Goal: Task Accomplishment & Management: Complete application form

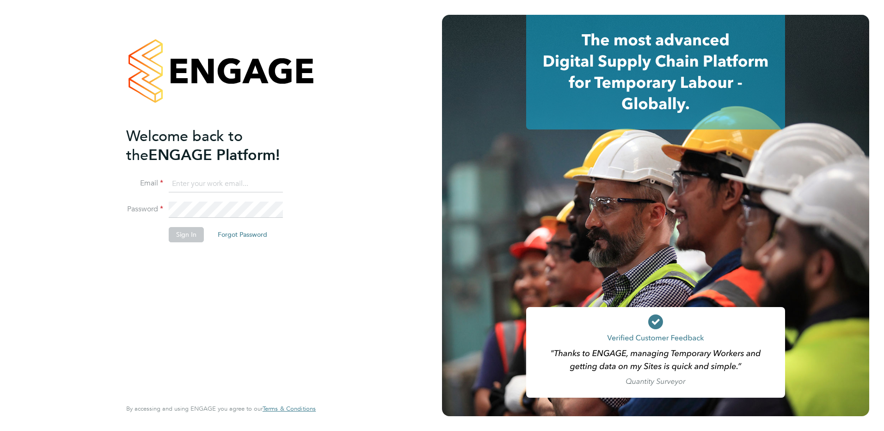
type input "[EMAIL_ADDRESS][DOMAIN_NAME]"
click at [188, 235] on button "Sign In" at bounding box center [186, 234] width 35 height 15
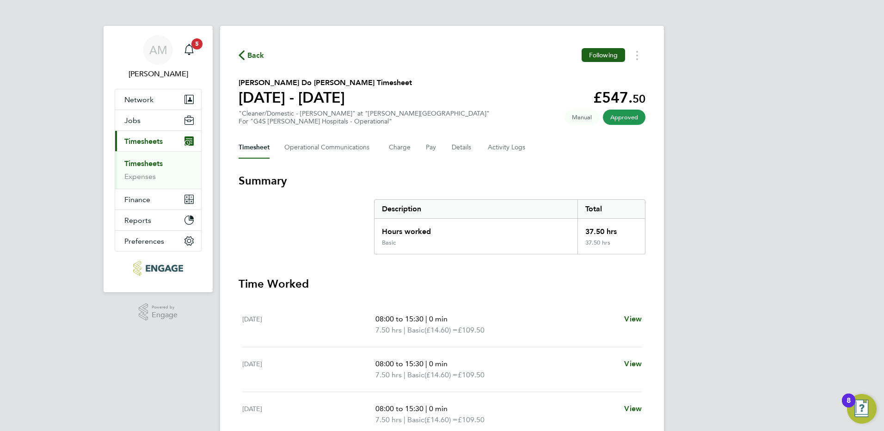
click at [153, 164] on link "Timesheets" at bounding box center [143, 163] width 38 height 9
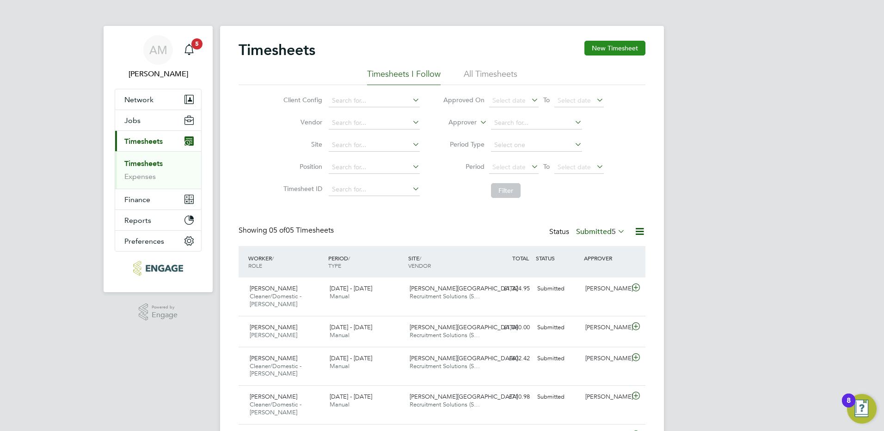
click at [615, 50] on button "New Timesheet" at bounding box center [615, 48] width 61 height 15
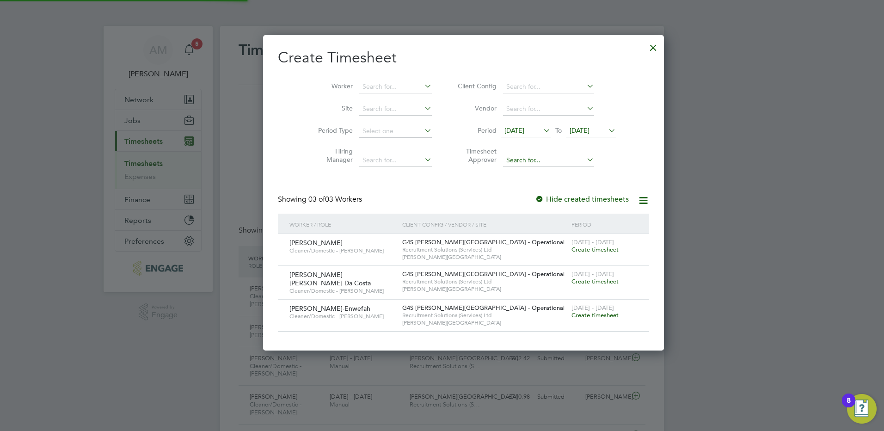
scroll to position [313, 358]
click at [505, 128] on span "[DATE]" at bounding box center [515, 130] width 20 height 8
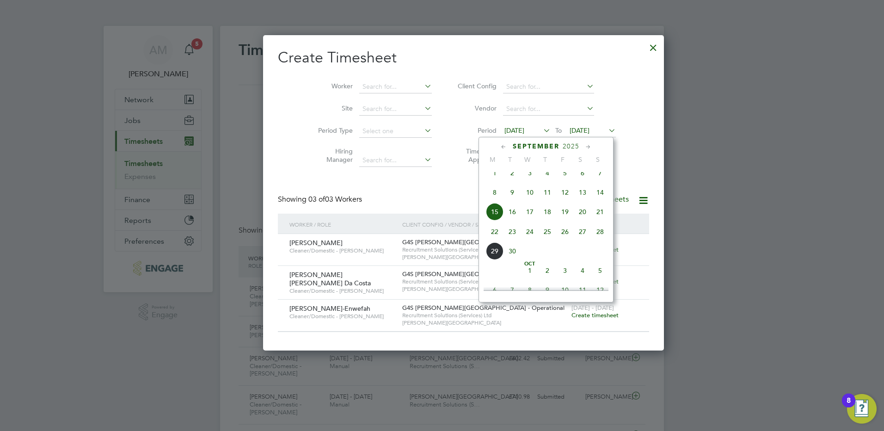
click at [495, 238] on span "22" at bounding box center [495, 232] width 18 height 18
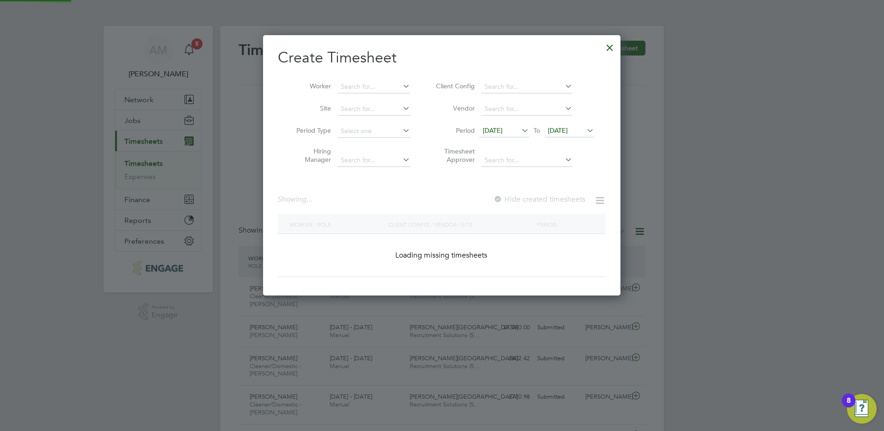
scroll to position [313, 358]
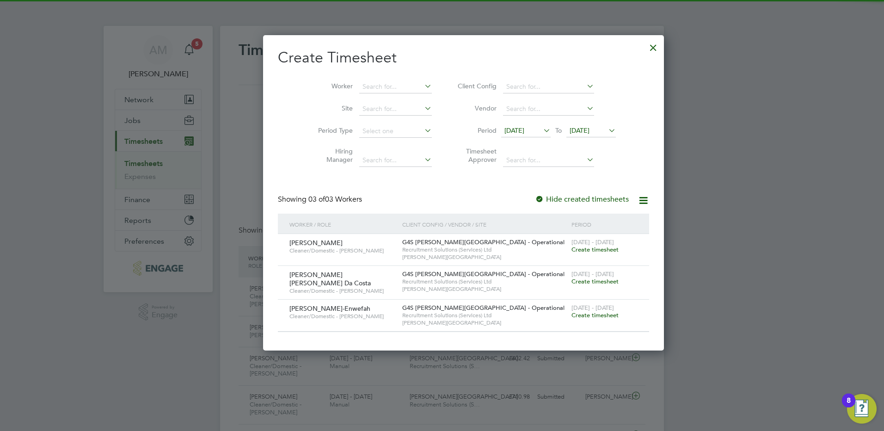
click at [570, 132] on span "[DATE]" at bounding box center [580, 130] width 20 height 8
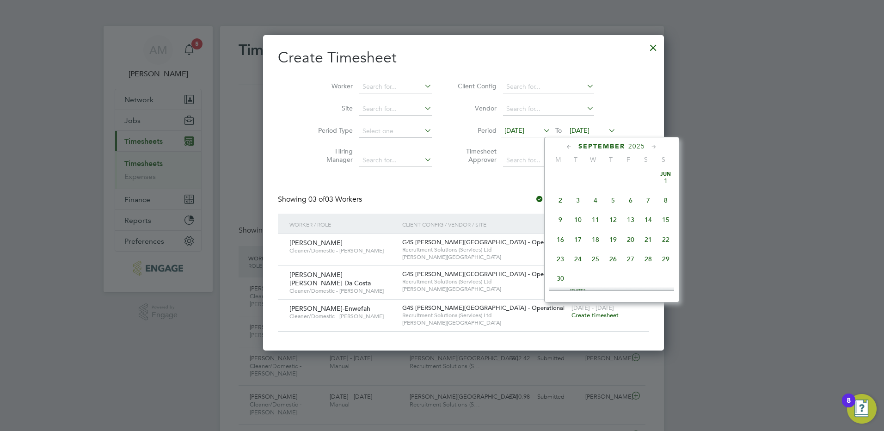
scroll to position [340, 0]
click at [668, 219] on span "28" at bounding box center [666, 212] width 18 height 18
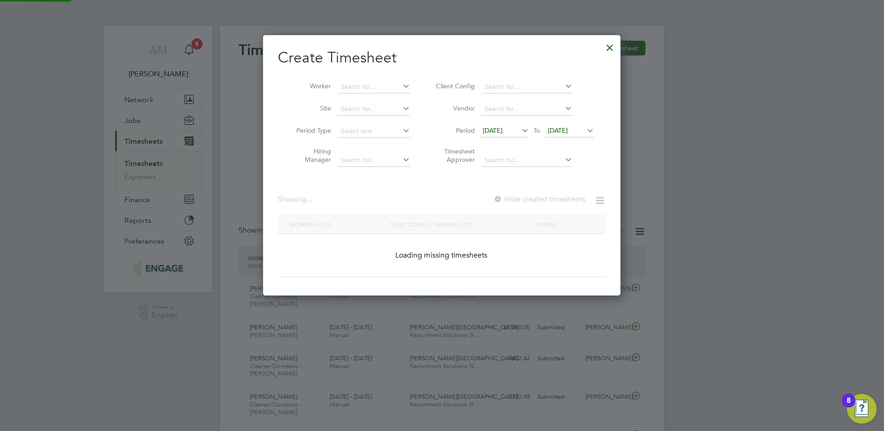
scroll to position [5, 5]
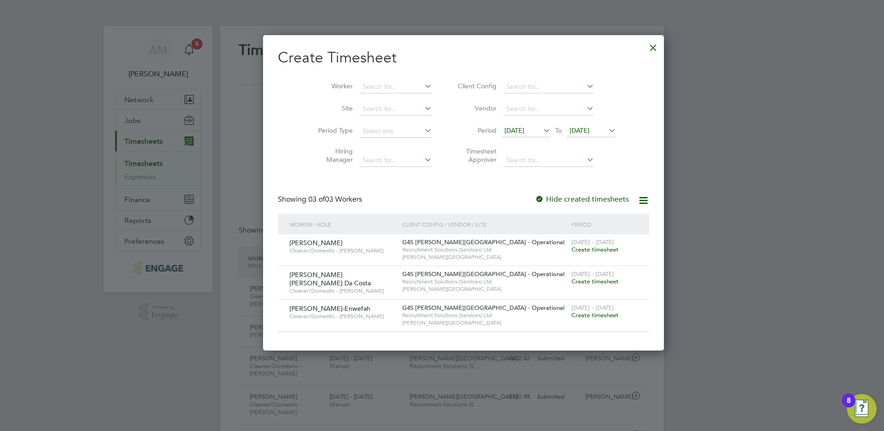
click at [535, 199] on div at bounding box center [539, 199] width 9 height 9
click at [645, 47] on div at bounding box center [653, 45] width 17 height 17
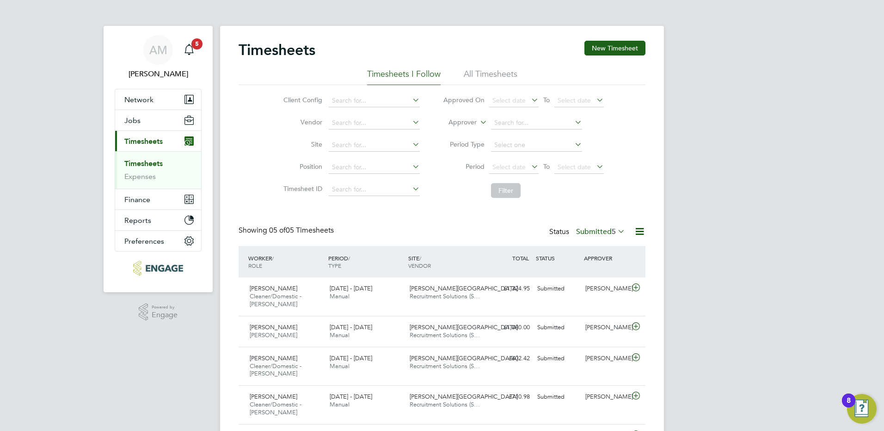
click at [486, 67] on div "Timesheets New Timesheet" at bounding box center [442, 55] width 407 height 28
click at [485, 74] on li "All Timesheets" at bounding box center [491, 76] width 54 height 17
click at [397, 76] on li "Timesheets I Follow" at bounding box center [404, 76] width 74 height 17
click at [633, 42] on button "New Timesheet" at bounding box center [615, 48] width 61 height 15
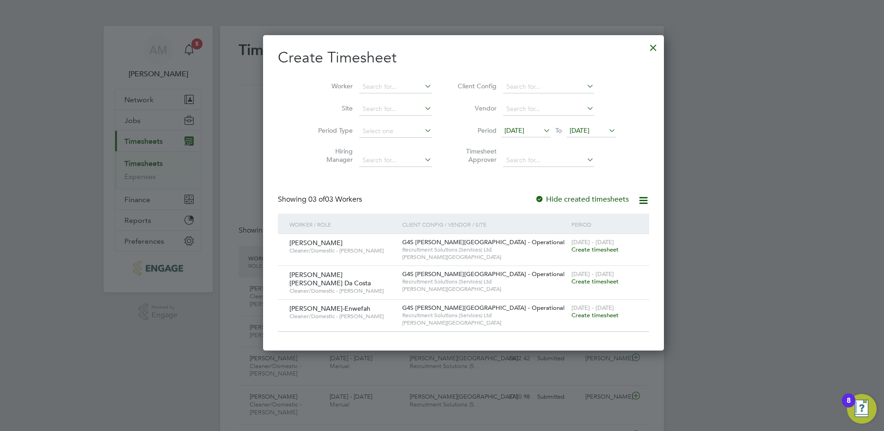
click at [542, 132] on icon at bounding box center [542, 130] width 0 height 13
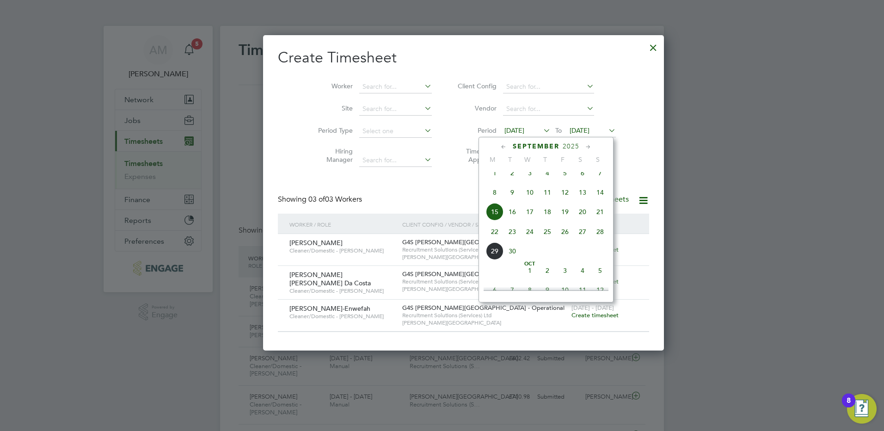
click at [496, 240] on span "22" at bounding box center [495, 232] width 18 height 18
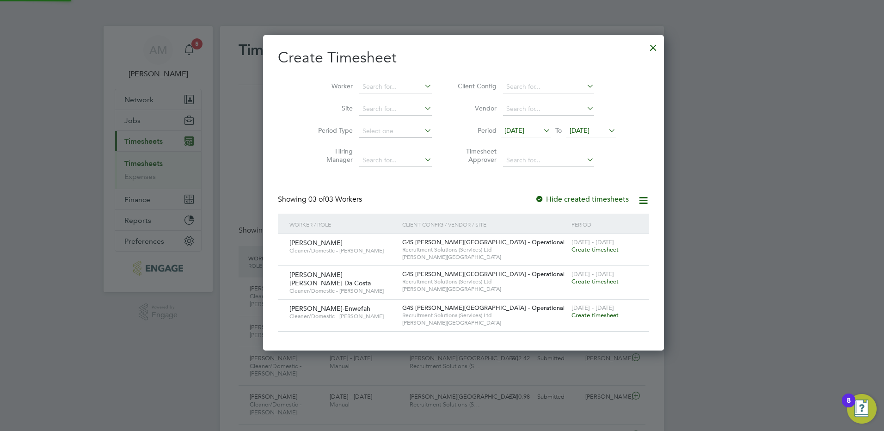
click at [573, 130] on span "[DATE]" at bounding box center [580, 130] width 20 height 8
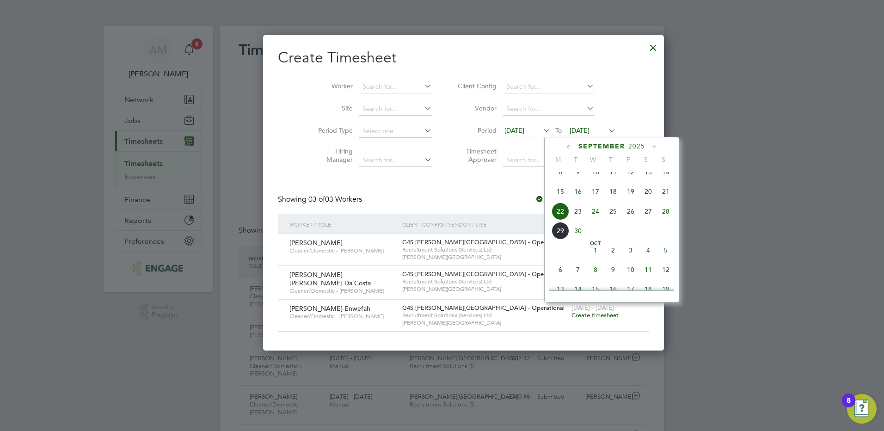
click at [666, 220] on span "28" at bounding box center [666, 212] width 18 height 18
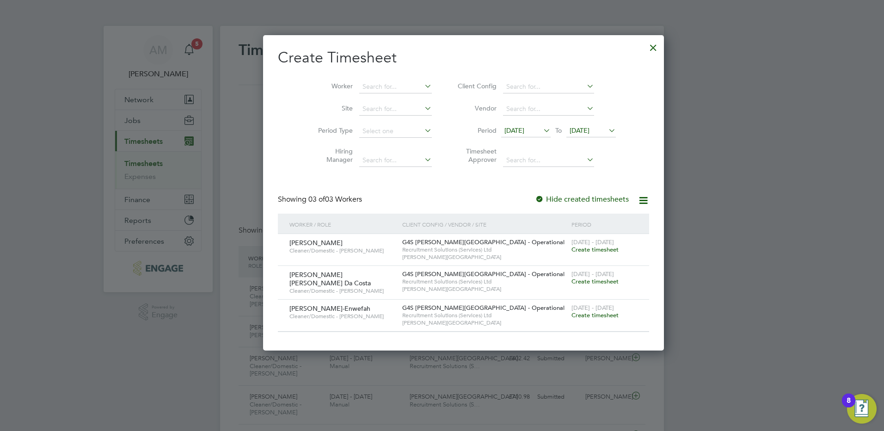
click at [535, 198] on div at bounding box center [539, 199] width 9 height 9
click at [645, 49] on div at bounding box center [653, 45] width 17 height 17
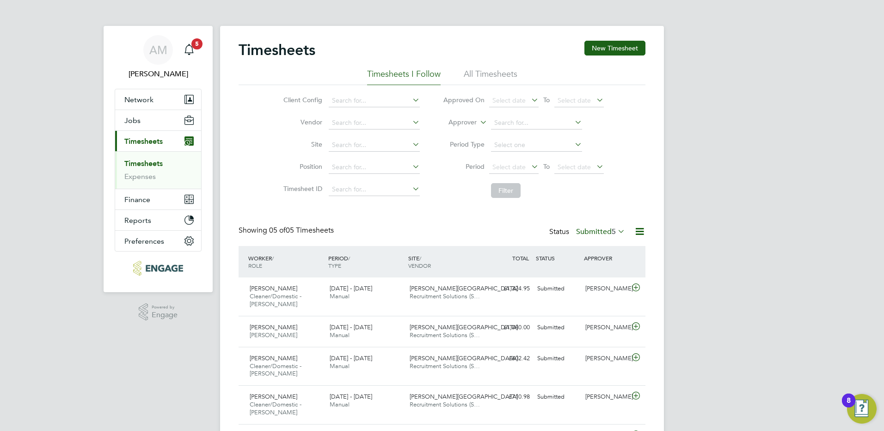
click at [152, 160] on link "Timesheets" at bounding box center [143, 163] width 38 height 9
click at [616, 234] on icon at bounding box center [616, 231] width 0 height 13
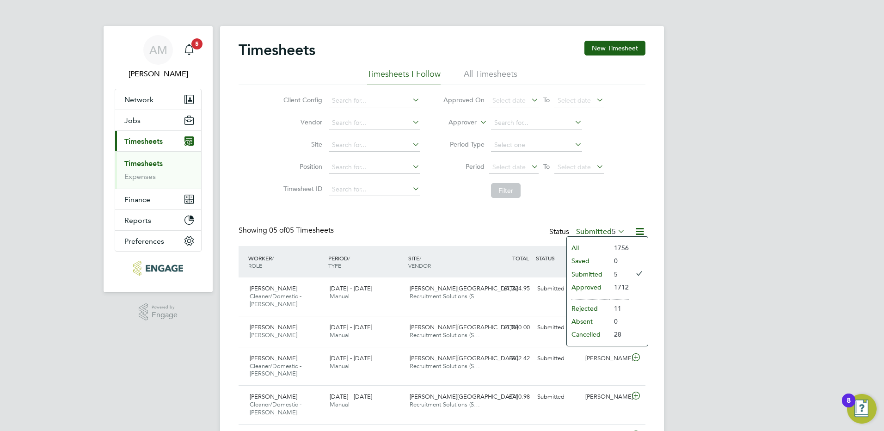
click at [581, 248] on li "All" at bounding box center [588, 247] width 43 height 13
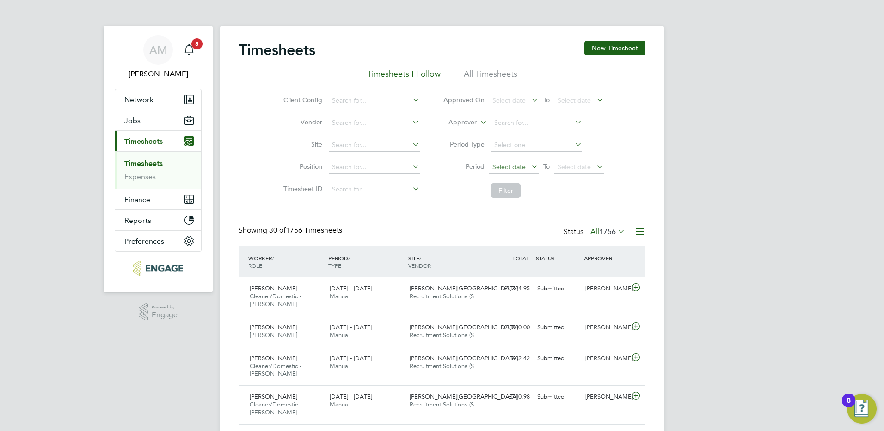
click at [503, 167] on span "Select date" at bounding box center [509, 167] width 33 height 8
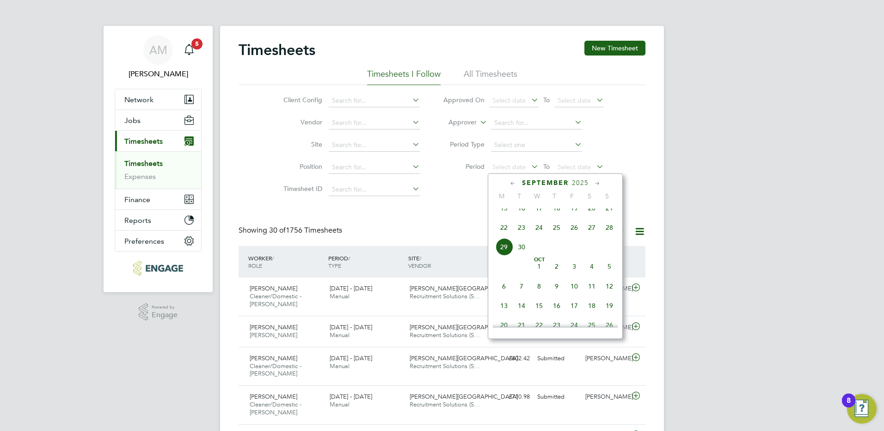
click at [504, 236] on span "22" at bounding box center [504, 228] width 18 height 18
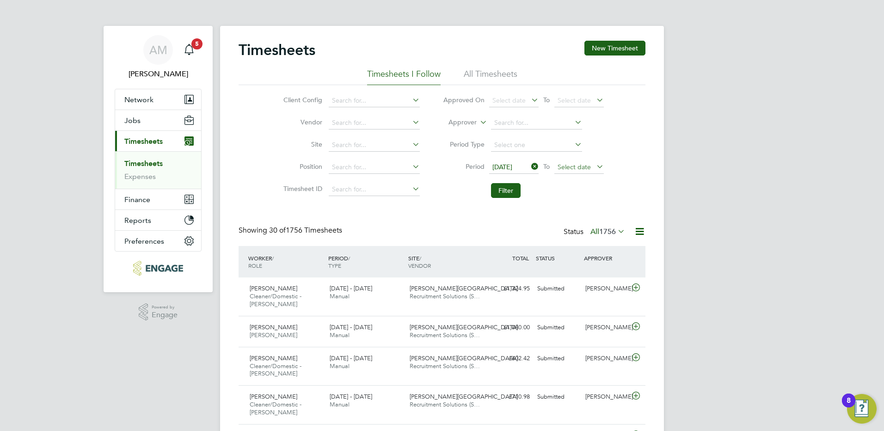
click at [567, 163] on span "Select date" at bounding box center [574, 167] width 33 height 8
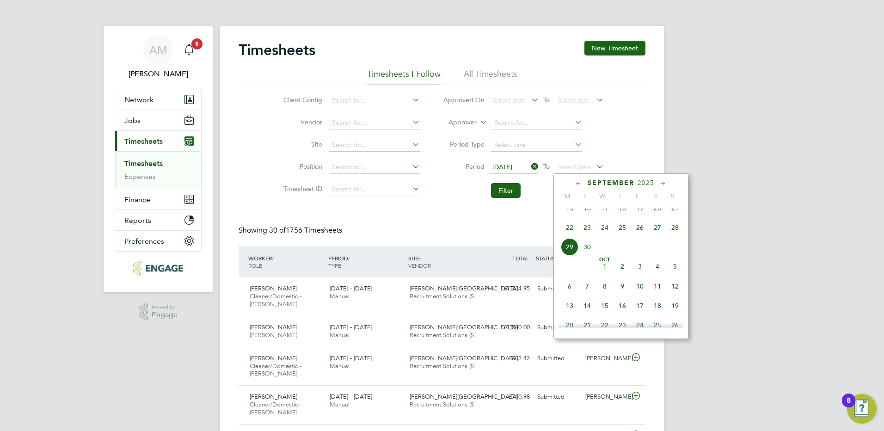
click at [683, 235] on span "28" at bounding box center [676, 228] width 18 height 18
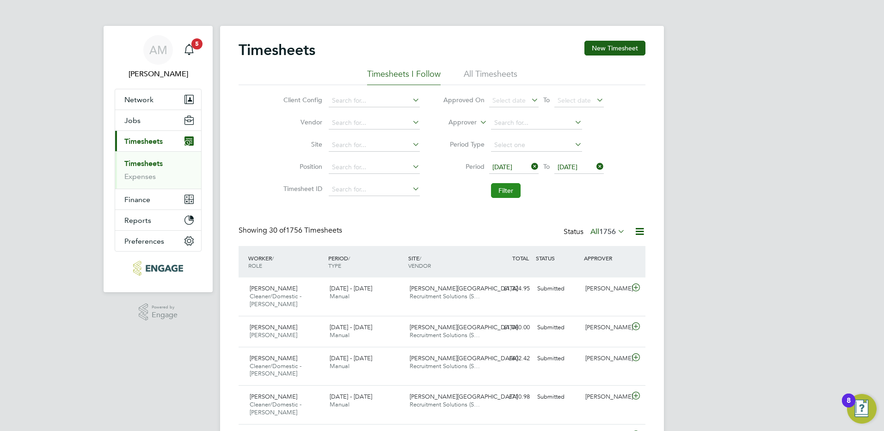
click at [501, 193] on button "Filter" at bounding box center [506, 190] width 30 height 15
click at [603, 234] on label "All 6" at bounding box center [614, 231] width 22 height 9
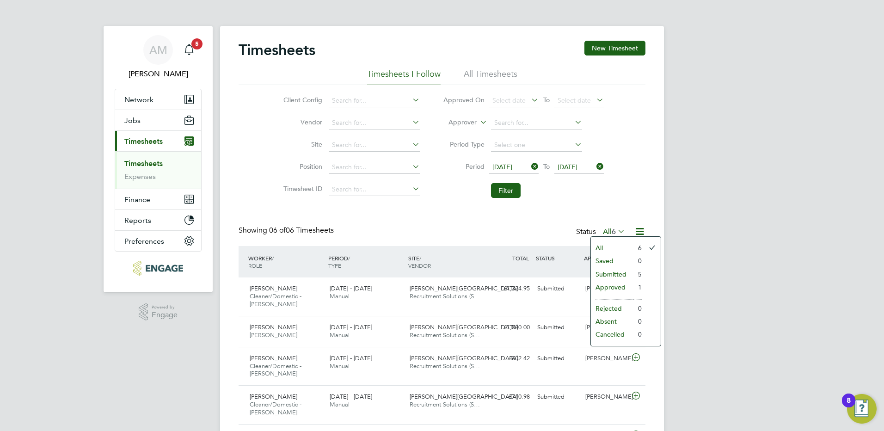
click at [614, 273] on li "Submitted" at bounding box center [612, 274] width 43 height 13
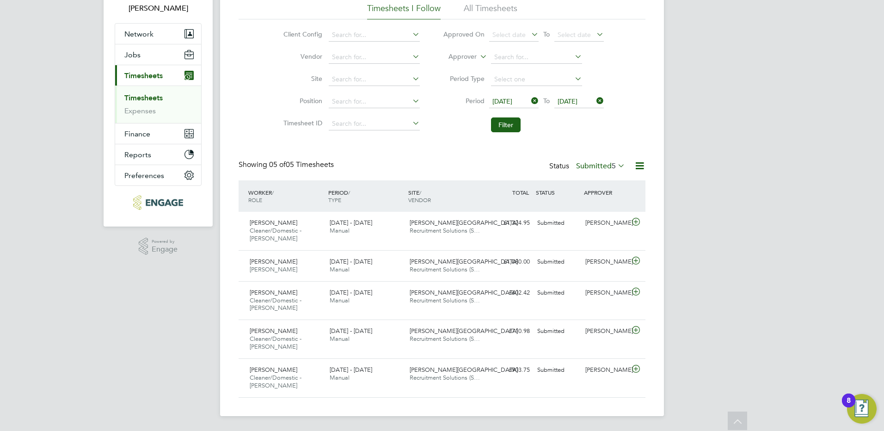
click at [596, 160] on div "Timesheets New Timesheet Timesheets I Follow All Timesheets Client Config Vendo…" at bounding box center [442, 186] width 407 height 423
click at [596, 165] on label "Submitted 5" at bounding box center [600, 165] width 49 height 9
click at [598, 221] on li "Approved" at bounding box center [599, 221] width 43 height 13
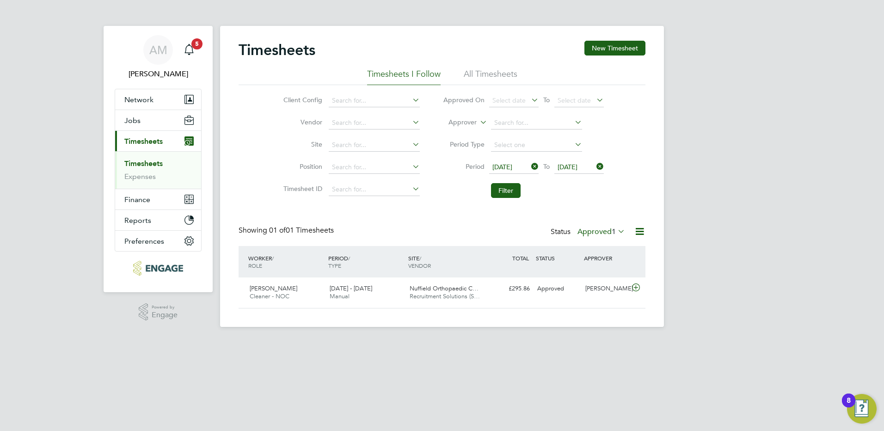
click at [588, 230] on label "Approved 1" at bounding box center [602, 231] width 48 height 9
click at [595, 250] on li "All" at bounding box center [600, 247] width 43 height 13
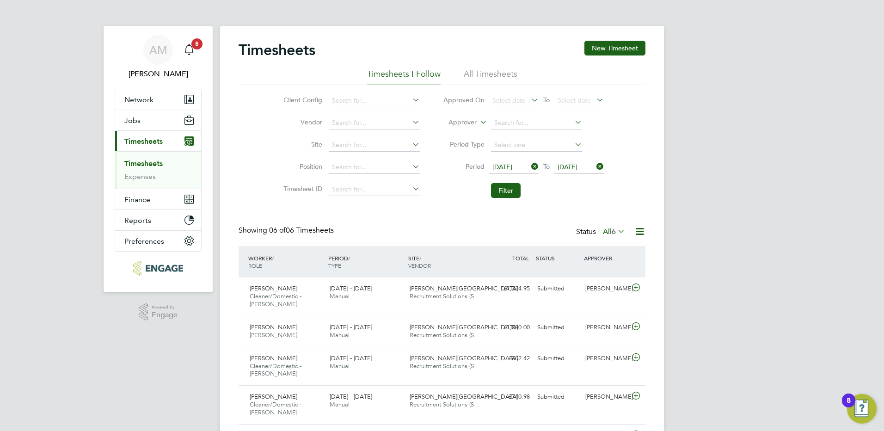
click at [612, 229] on span "6" at bounding box center [614, 231] width 4 height 9
click at [606, 287] on li "Approved" at bounding box center [612, 287] width 43 height 13
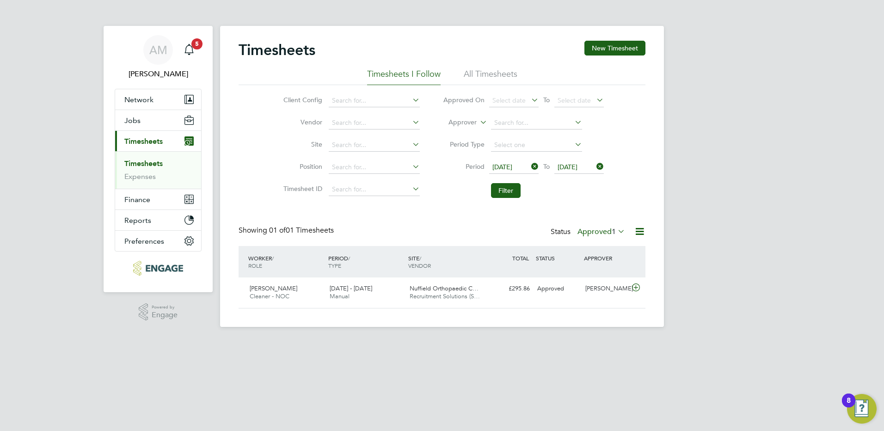
drag, startPoint x: 162, startPoint y: 163, endPoint x: 165, endPoint y: 169, distance: 6.6
click at [162, 163] on link "Timesheets" at bounding box center [143, 163] width 38 height 9
drag, startPoint x: 136, startPoint y: 155, endPoint x: 133, endPoint y: 165, distance: 9.7
click at [135, 157] on ul "Timesheets Expenses" at bounding box center [158, 169] width 86 height 37
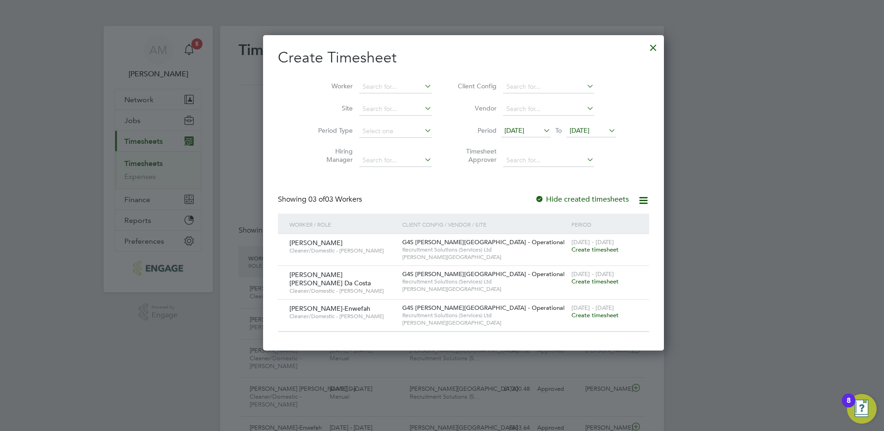
click at [505, 128] on span "[DATE]" at bounding box center [515, 130] width 20 height 8
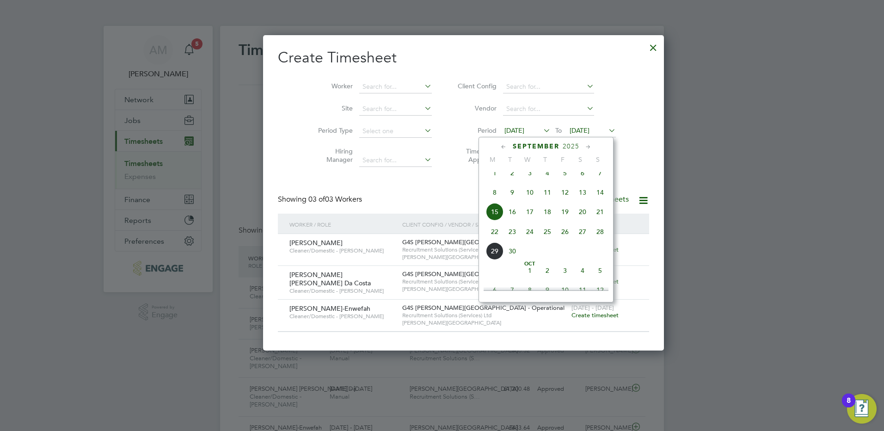
click at [494, 240] on span "22" at bounding box center [495, 232] width 18 height 18
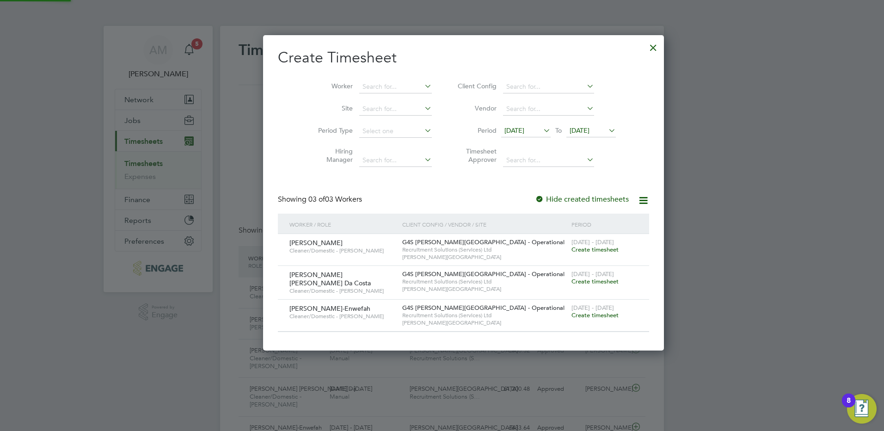
click at [570, 131] on span "[DATE]" at bounding box center [580, 130] width 20 height 8
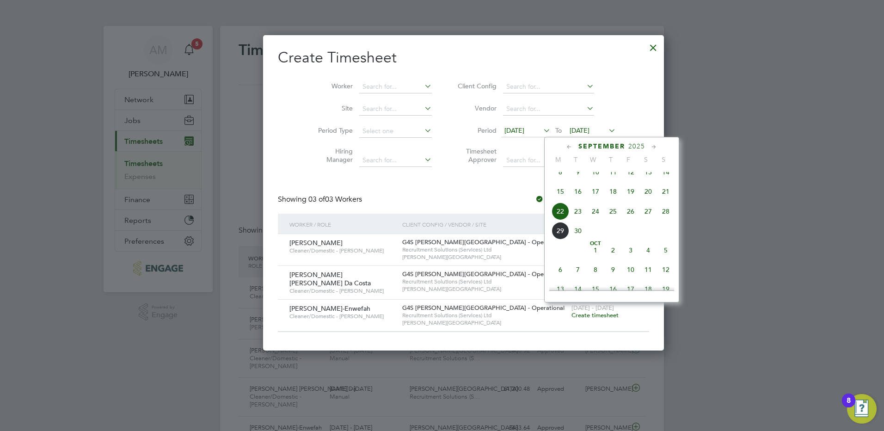
click at [668, 220] on span "28" at bounding box center [666, 212] width 18 height 18
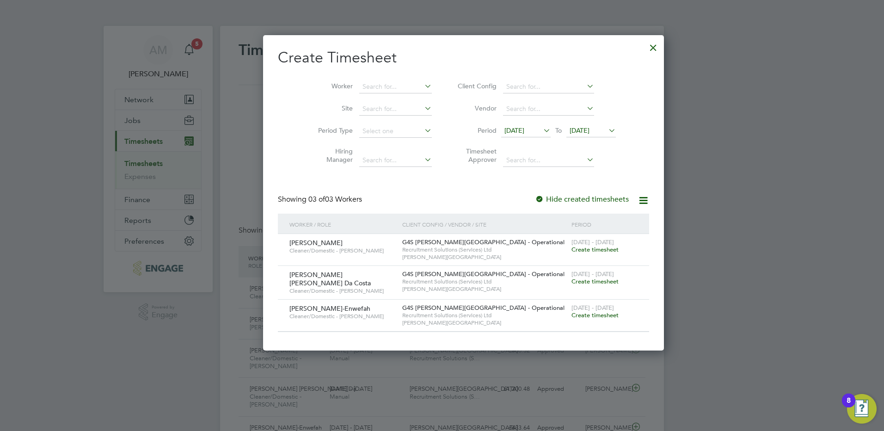
click at [572, 250] on span "Create timesheet" at bounding box center [595, 250] width 47 height 8
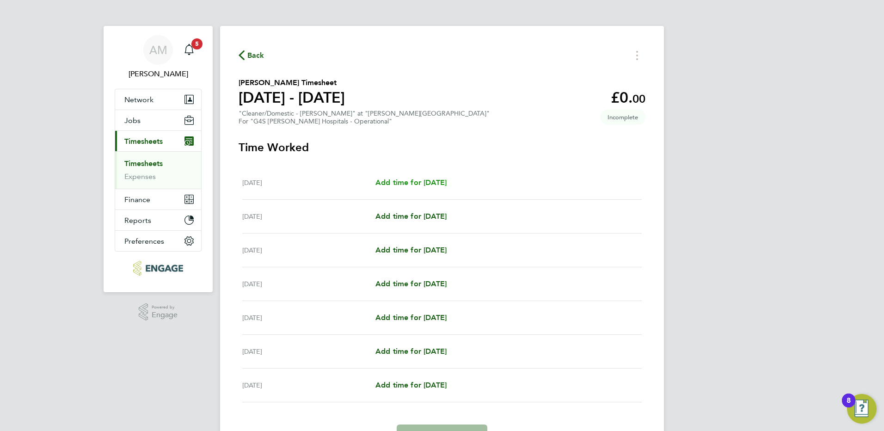
click at [439, 183] on span "Add time for Mon 22 Sep" at bounding box center [411, 182] width 71 height 9
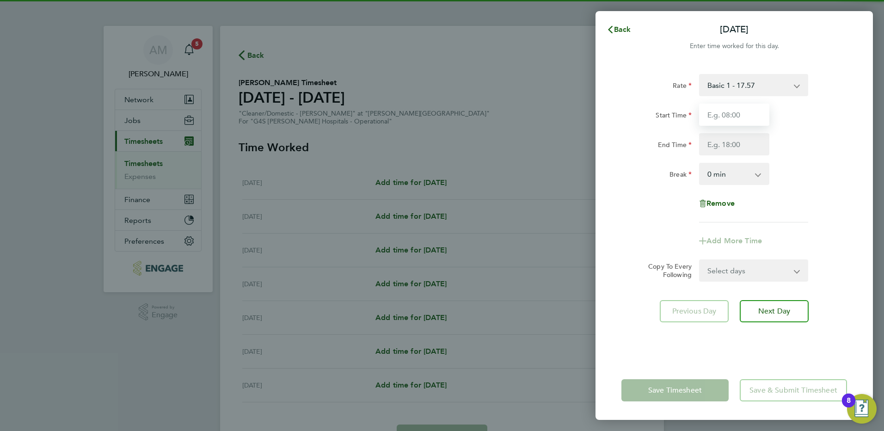
click at [723, 118] on input "Start Time" at bounding box center [734, 115] width 70 height 22
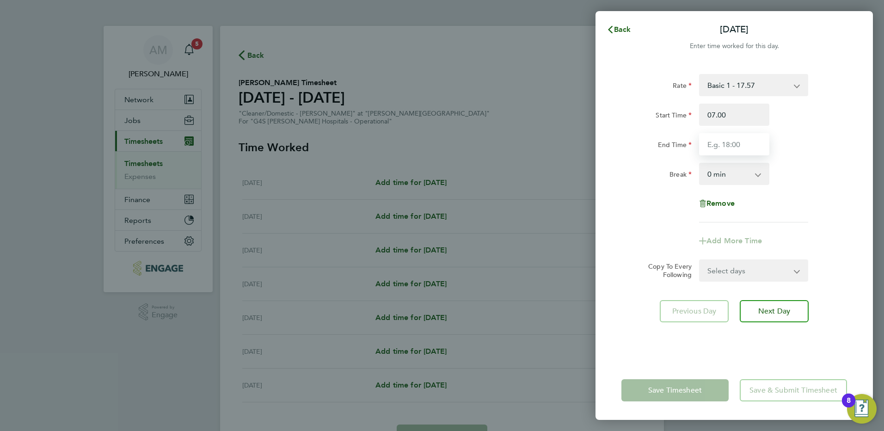
type input "07:00"
type input "15:00"
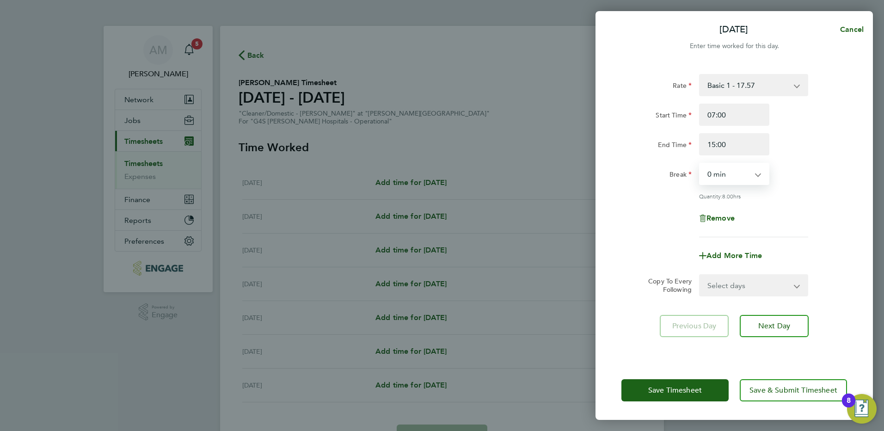
drag, startPoint x: 714, startPoint y: 178, endPoint x: 717, endPoint y: 185, distance: 7.9
click at [714, 178] on select "0 min 15 min 30 min 45 min 60 min 75 min 90 min" at bounding box center [728, 174] width 57 height 20
select select "30"
click at [700, 164] on select "0 min 15 min 30 min 45 min 60 min 75 min 90 min" at bounding box center [728, 174] width 57 height 20
click at [723, 291] on select "Select days Day Weekday (Mon-Fri) Weekend (Sat-Sun) Tuesday Wednesday Thursday …" at bounding box center [748, 285] width 97 height 20
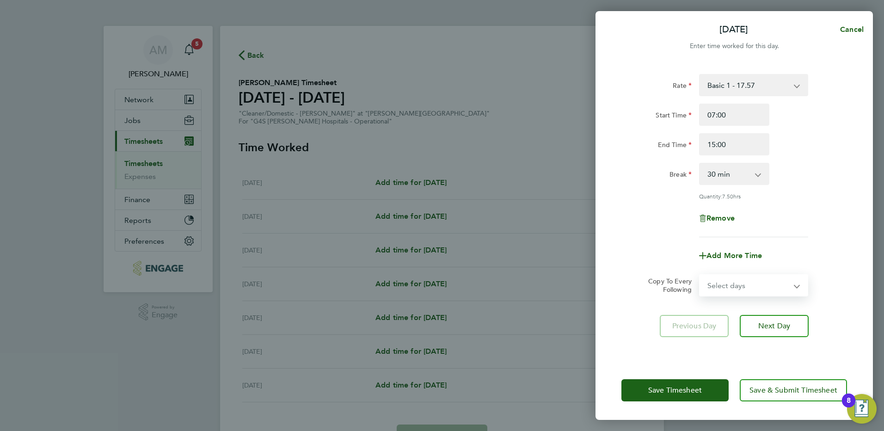
select select "WEEKDAY"
click at [700, 275] on select "Select days Day Weekday (Mon-Fri) Weekend (Sat-Sun) Tuesday Wednesday Thursday …" at bounding box center [748, 285] width 97 height 20
select select "2025-09-28"
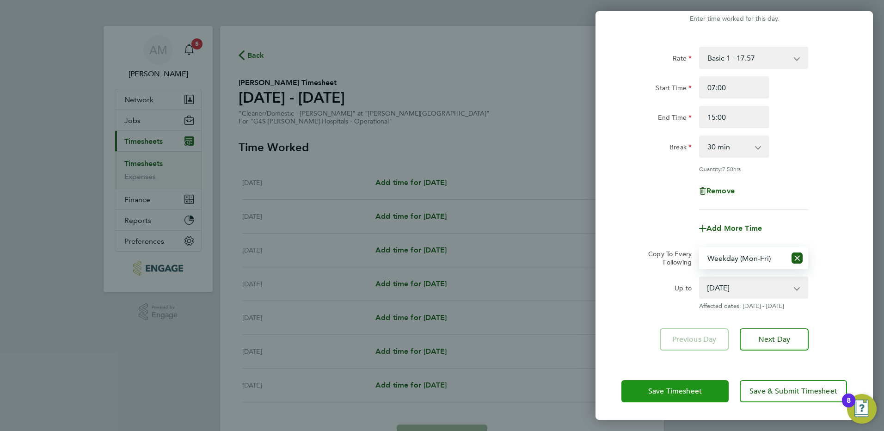
click at [666, 389] on span "Save Timesheet" at bounding box center [676, 391] width 54 height 9
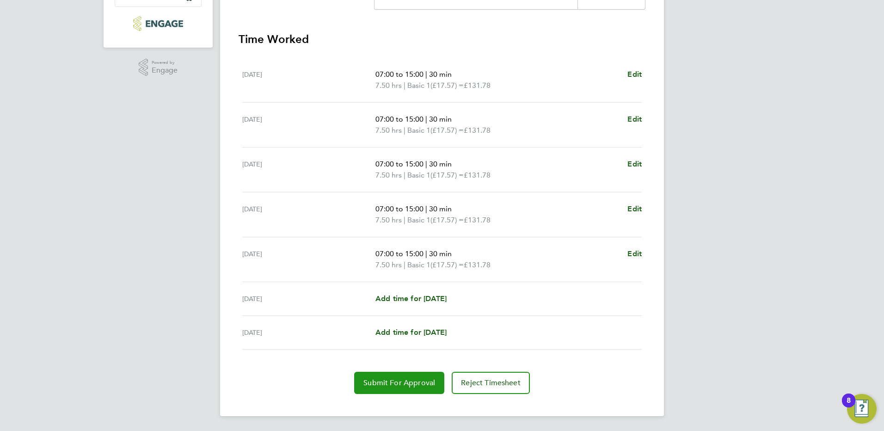
click at [393, 376] on button "Submit For Approval" at bounding box center [399, 383] width 90 height 22
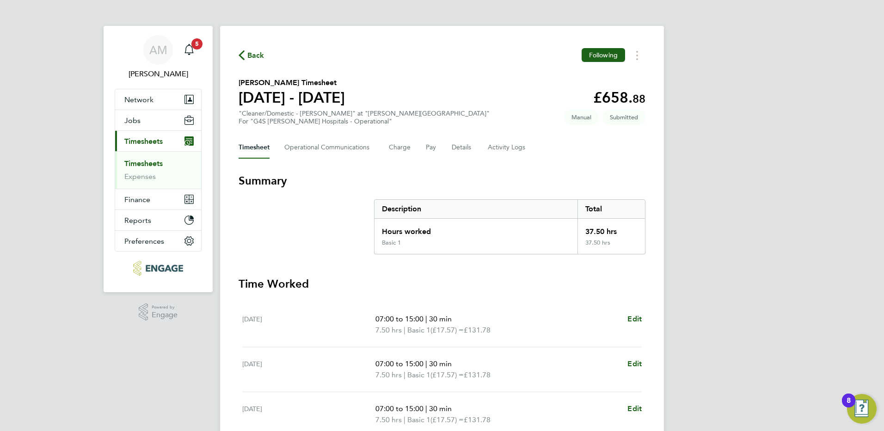
click at [155, 163] on link "Timesheets" at bounding box center [143, 163] width 38 height 9
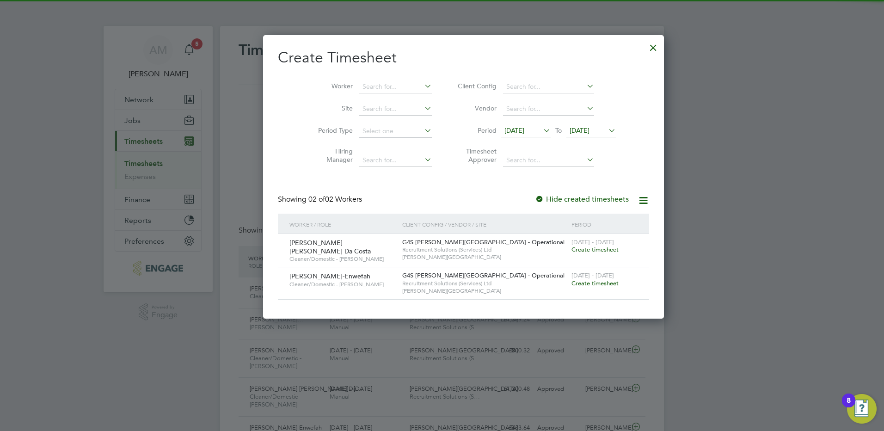
click at [515, 128] on span "[DATE]" at bounding box center [515, 130] width 20 height 8
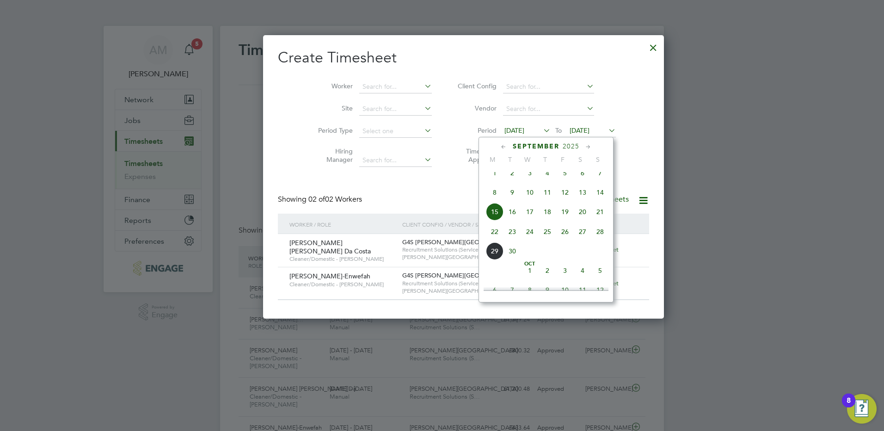
click at [495, 241] on span "22" at bounding box center [495, 232] width 18 height 18
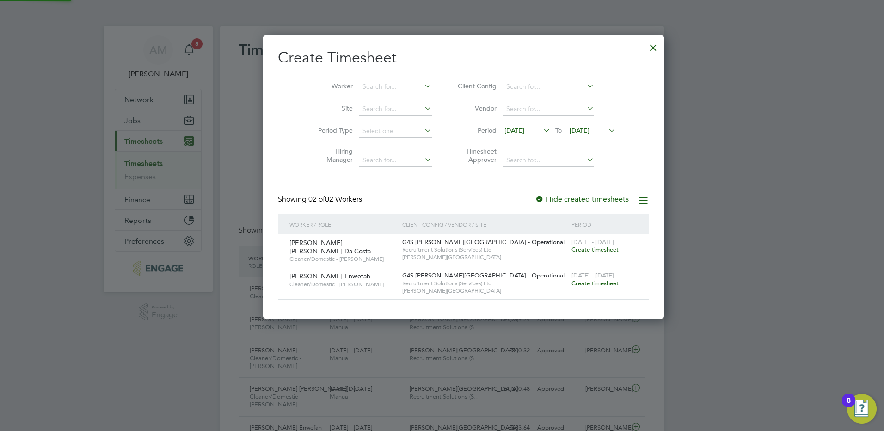
click at [568, 126] on span "[DATE]" at bounding box center [591, 131] width 49 height 12
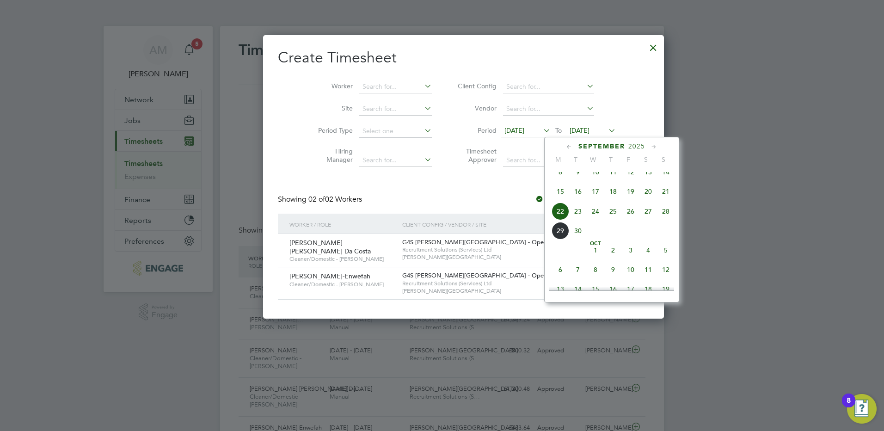
click at [668, 219] on span "28" at bounding box center [666, 212] width 18 height 18
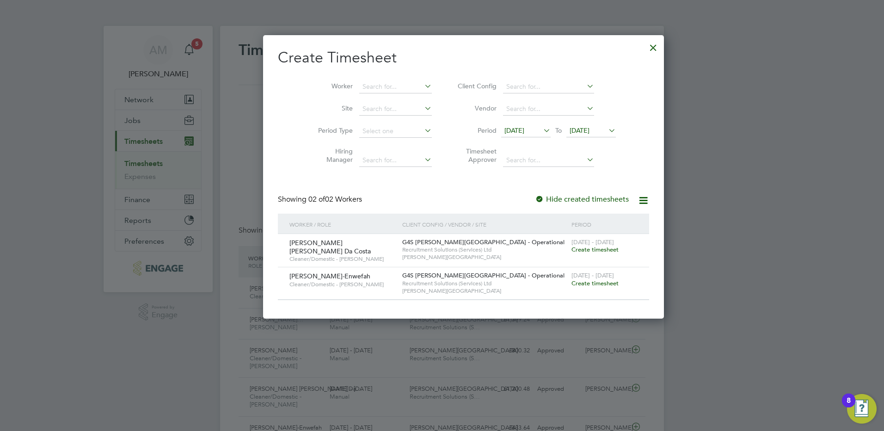
click at [572, 283] on span "Create timesheet" at bounding box center [595, 283] width 47 height 8
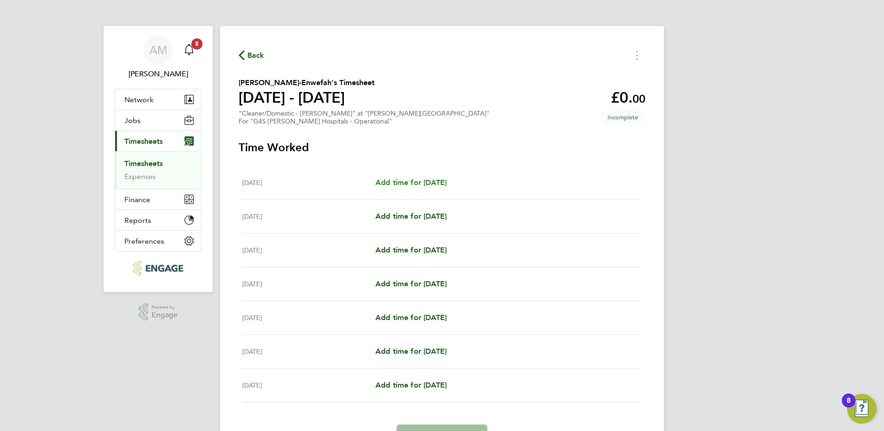
click at [447, 182] on span "Add time for Mon 22 Sep" at bounding box center [411, 182] width 71 height 9
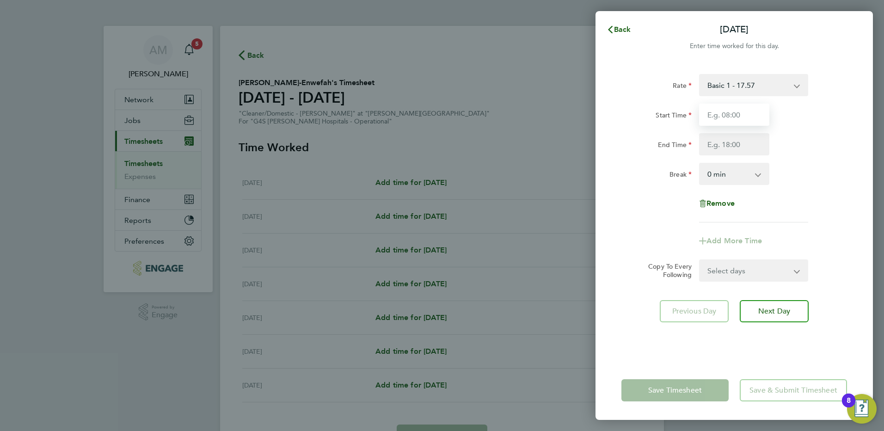
click at [716, 121] on input "Start Time" at bounding box center [734, 115] width 70 height 22
type input "08:00"
type input "16:00"
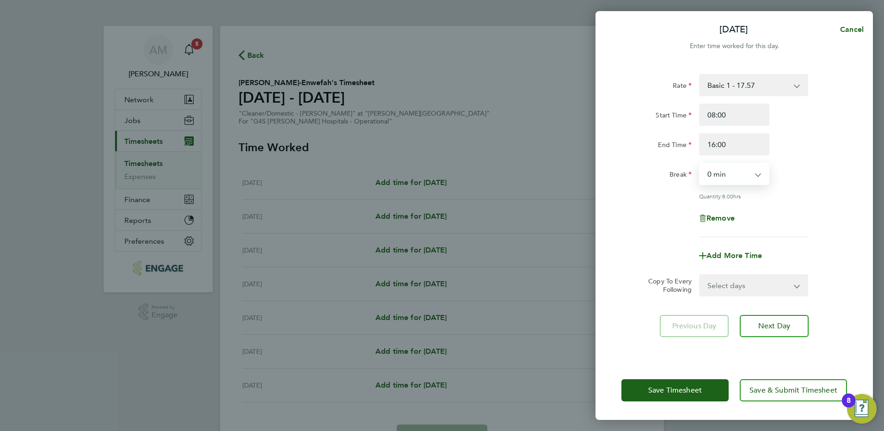
click at [713, 169] on select "0 min 15 min 30 min 45 min 60 min 75 min 90 min" at bounding box center [728, 174] width 57 height 20
select select "30"
click at [700, 164] on select "0 min 15 min 30 min 45 min 60 min 75 min 90 min" at bounding box center [728, 174] width 57 height 20
click at [724, 288] on select "Select days Day Weekday (Mon-Fri) Weekend (Sat-Sun) Tuesday Wednesday Thursday …" at bounding box center [748, 285] width 97 height 20
select select "WEEKDAY"
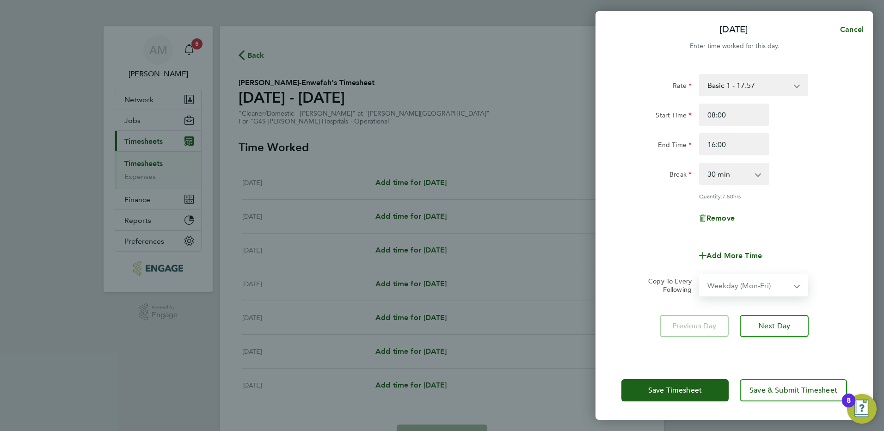
click at [700, 275] on select "Select days Day Weekday (Mon-Fri) Weekend (Sat-Sun) Tuesday Wednesday Thursday …" at bounding box center [748, 285] width 97 height 20
select select "2025-09-28"
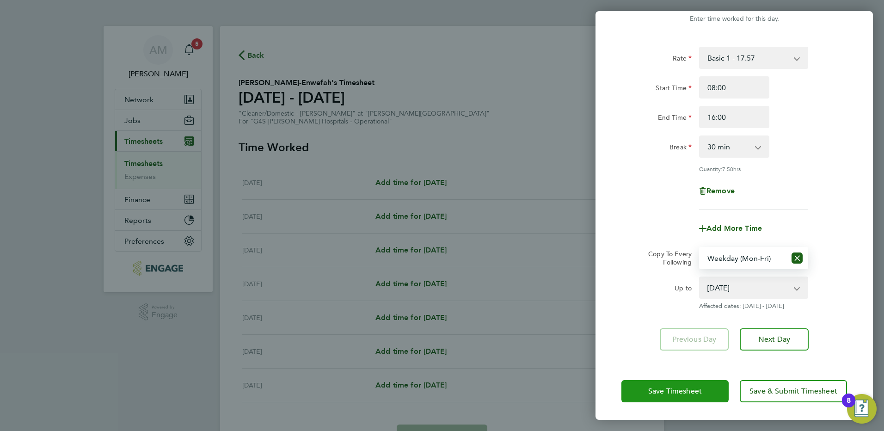
drag, startPoint x: 672, startPoint y: 392, endPoint x: 678, endPoint y: 389, distance: 7.1
click at [672, 391] on span "Save Timesheet" at bounding box center [676, 391] width 54 height 9
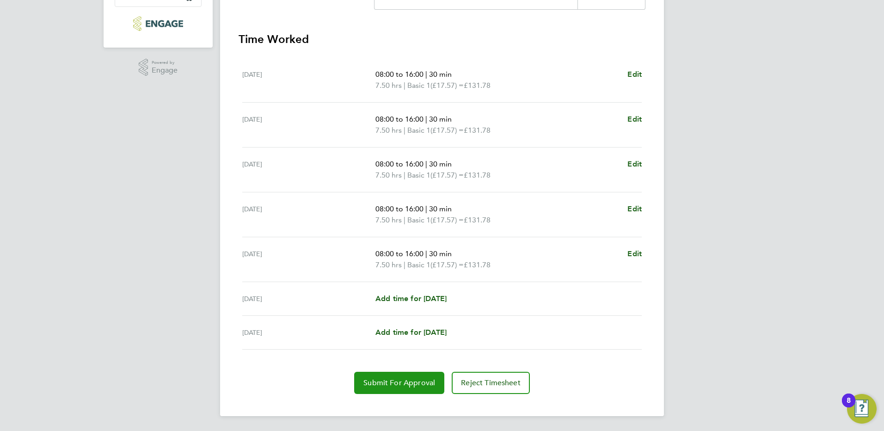
click at [412, 383] on span "Submit For Approval" at bounding box center [400, 382] width 72 height 9
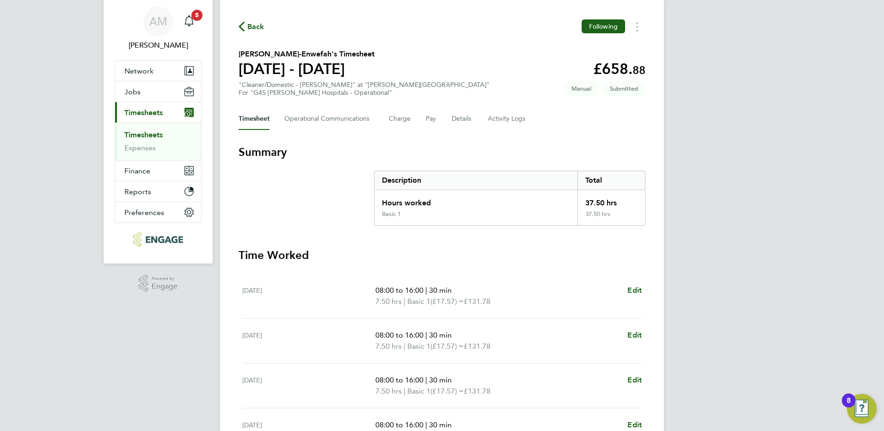
click at [154, 132] on link "Timesheets" at bounding box center [143, 134] width 38 height 9
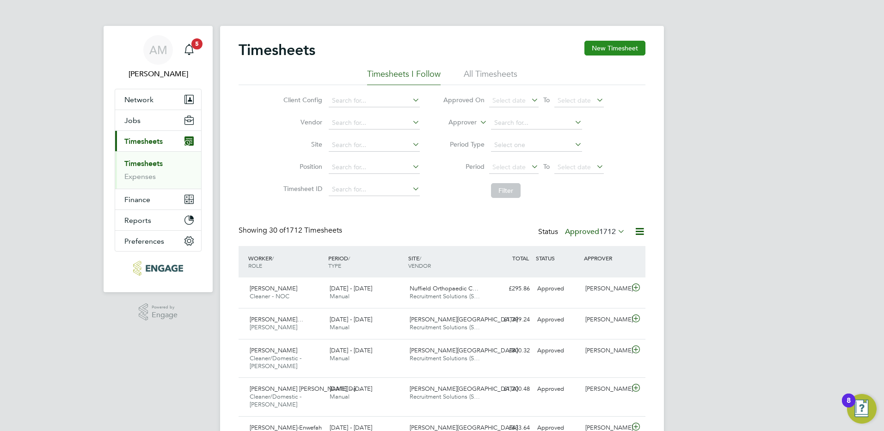
click at [626, 43] on button "New Timesheet" at bounding box center [615, 48] width 61 height 15
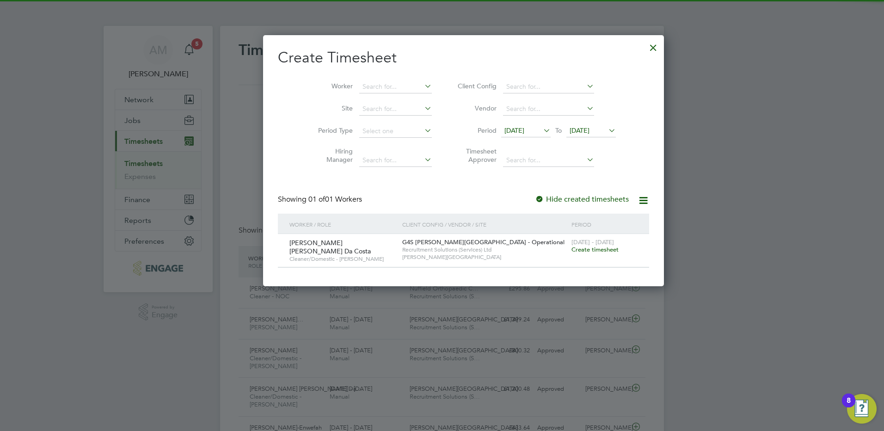
click at [505, 130] on span "[DATE]" at bounding box center [515, 130] width 20 height 8
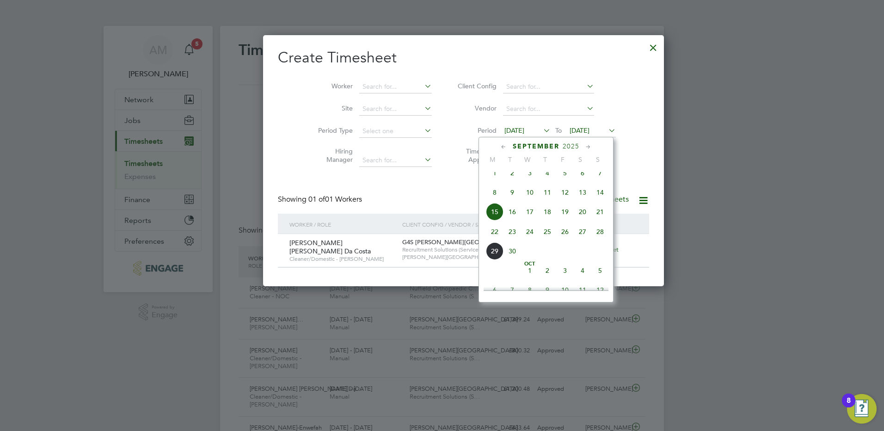
click at [494, 238] on span "22" at bounding box center [495, 232] width 18 height 18
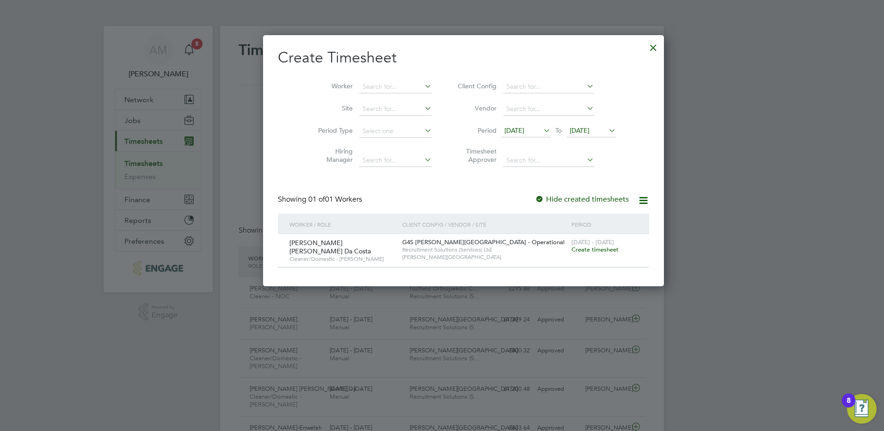
click at [570, 130] on span "[DATE]" at bounding box center [580, 130] width 20 height 8
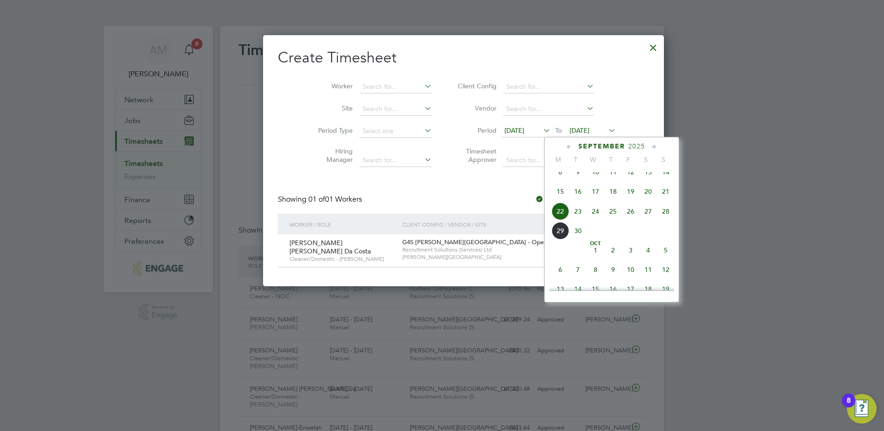
click at [669, 220] on span "28" at bounding box center [666, 212] width 18 height 18
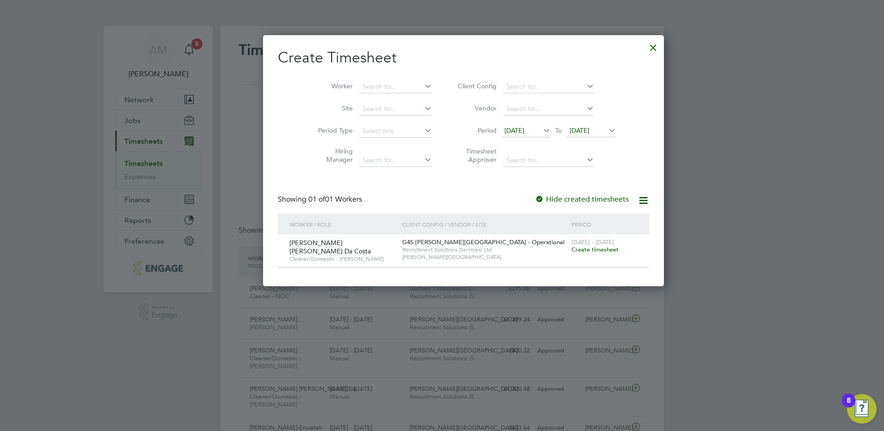
click at [572, 247] on span "Create timesheet" at bounding box center [595, 250] width 47 height 8
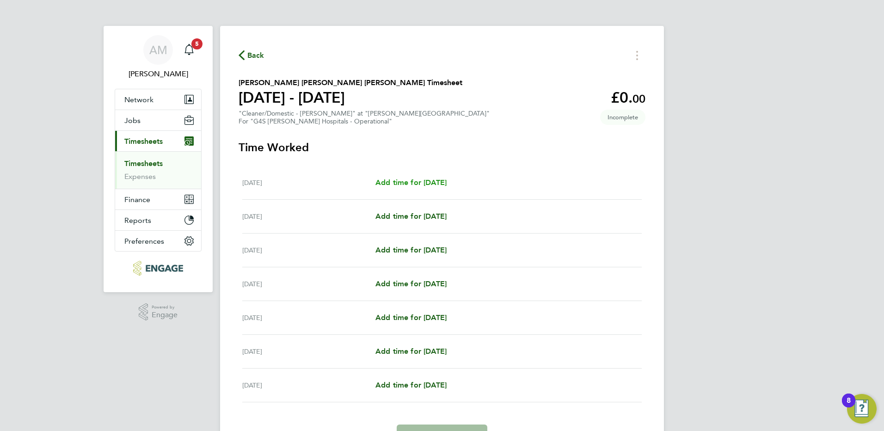
click at [425, 183] on span "Add time for Mon 22 Sep" at bounding box center [411, 182] width 71 height 9
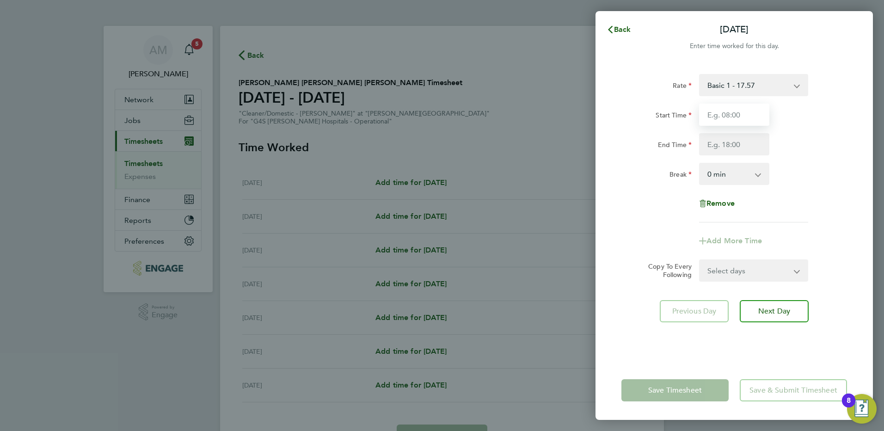
click at [733, 109] on input "Start Time" at bounding box center [734, 115] width 70 height 22
type input "15:00"
type input "20:00"
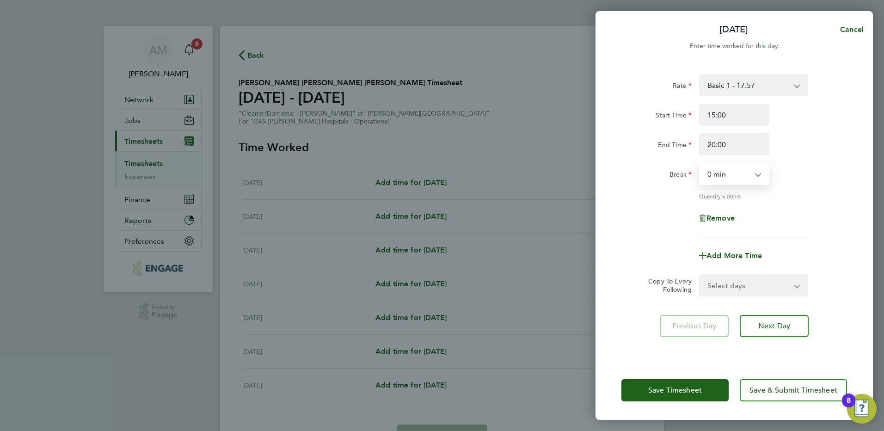
click at [717, 177] on select "0 min 15 min 30 min 45 min 60 min 75 min 90 min" at bounding box center [728, 174] width 57 height 20
select select "30"
click at [700, 164] on select "0 min 15 min 30 min 45 min 60 min 75 min 90 min" at bounding box center [728, 174] width 57 height 20
click at [718, 258] on span "Add More Time" at bounding box center [735, 255] width 56 height 9
select select "null"
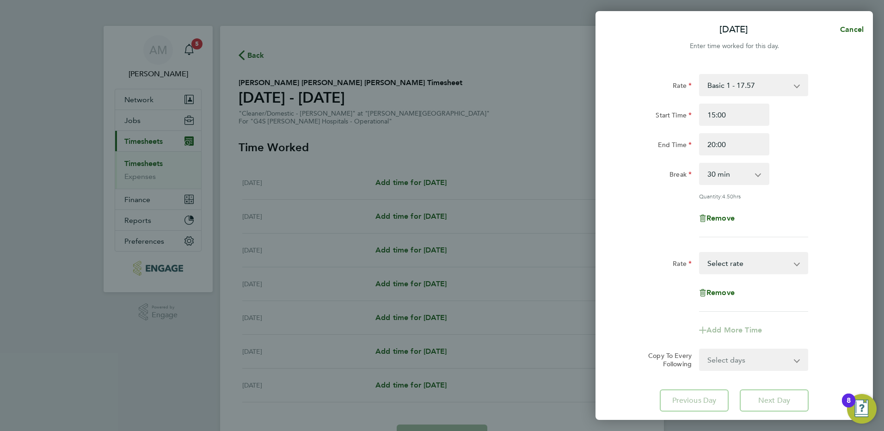
click at [718, 262] on select "Basic 1 - 17.57 Sunday & BH Rate - 32.15 x 1.5 - 26.38 Saturday Rate - 24.78 Ni…" at bounding box center [748, 263] width 96 height 20
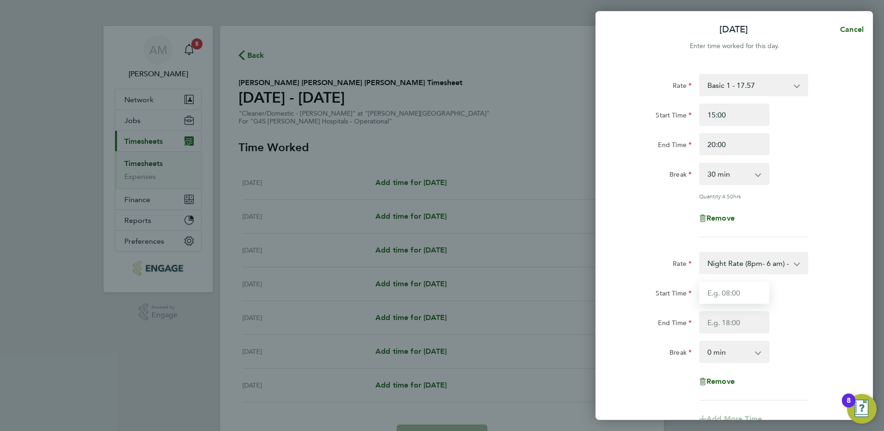
click at [723, 290] on input "Start Time" at bounding box center [734, 293] width 70 height 22
type input "20:00"
type input "02:00"
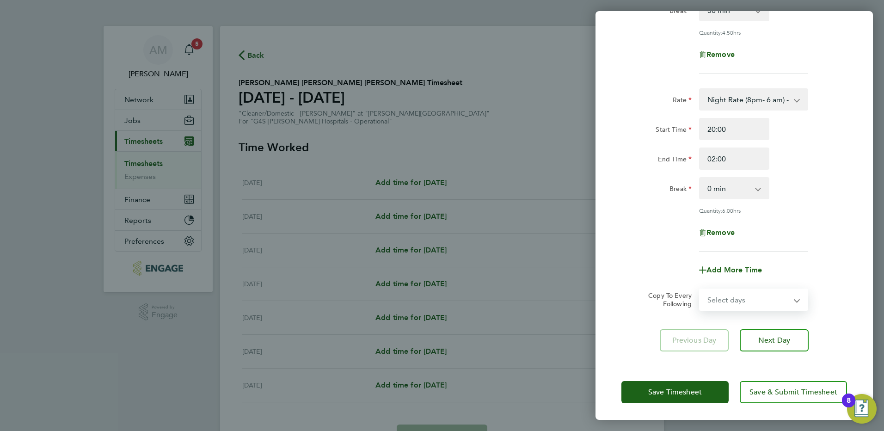
click at [756, 302] on select "Select days Day Weekday (Mon-Fri) Weekend (Sat-Sun) Tuesday Wednesday Thursday …" at bounding box center [748, 300] width 97 height 20
select select "TUE"
click at [700, 290] on select "Select days Day Weekday (Mon-Fri) Weekend (Sat-Sun) Tuesday Wednesday Thursday …" at bounding box center [748, 300] width 97 height 20
select select "2025-09-28"
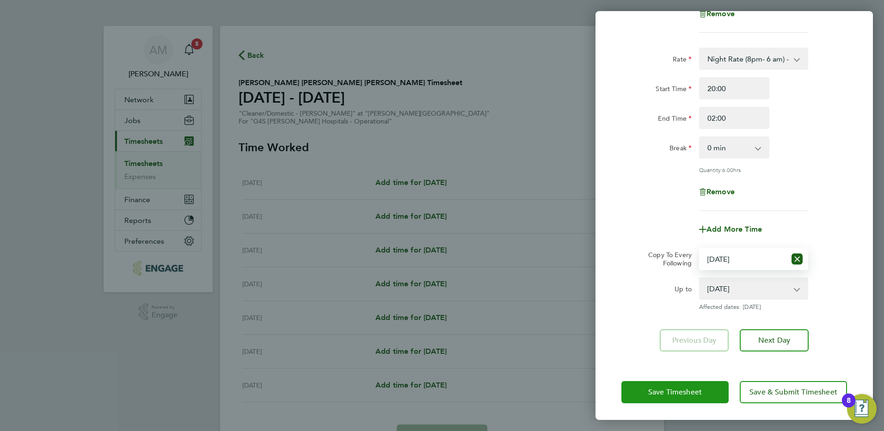
drag, startPoint x: 677, startPoint y: 385, endPoint x: 685, endPoint y: 383, distance: 8.1
click at [678, 385] on button "Save Timesheet" at bounding box center [675, 392] width 107 height 22
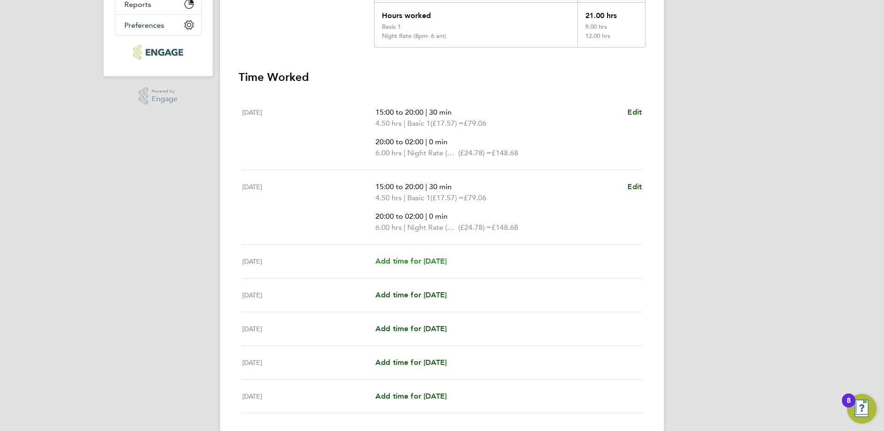
click at [421, 258] on span "Add time for Wed 24 Sep" at bounding box center [411, 261] width 71 height 9
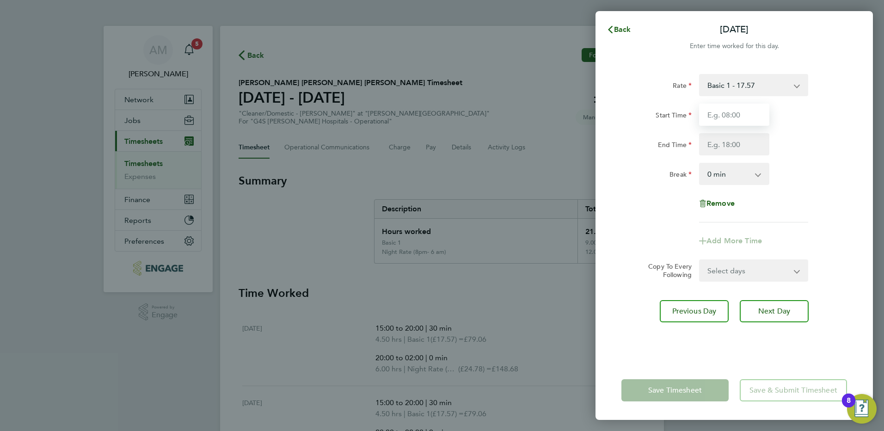
click at [729, 110] on input "Start Time" at bounding box center [734, 115] width 70 height 22
type input "15:00"
click at [745, 88] on select "Basic 1 - 17.57 Sunday & BH Rate - 32.15 x 1.5 - 26.38 Saturday Rate - 24.78 Ni…" at bounding box center [748, 85] width 96 height 20
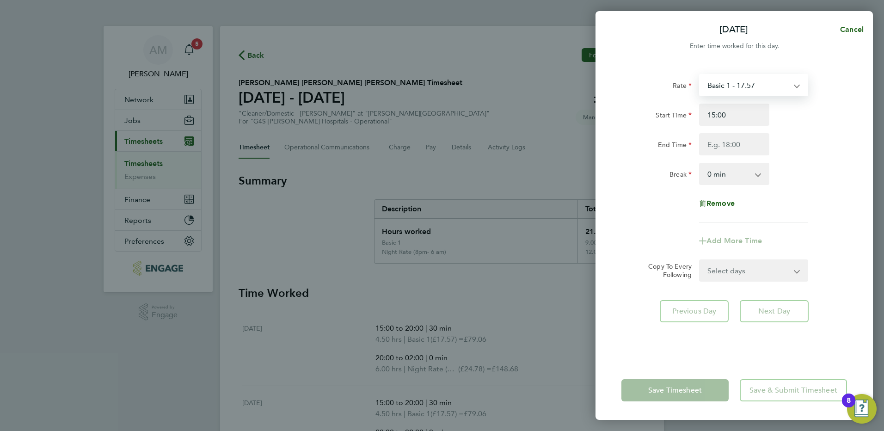
click at [745, 87] on select "Basic 1 - 17.57 Sunday & BH Rate - 32.15 x 1.5 - 26.38 Saturday Rate - 24.78 Ni…" at bounding box center [748, 85] width 96 height 20
click at [730, 147] on input "End Time" at bounding box center [734, 144] width 70 height 22
type input "20:00"
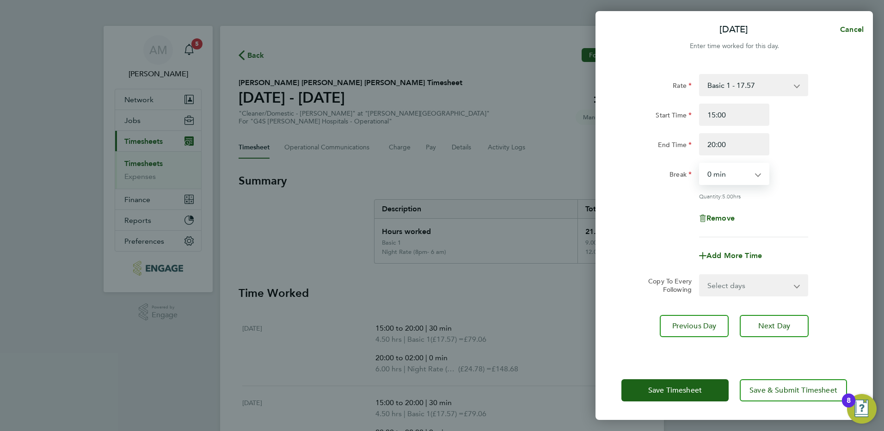
click at [723, 173] on select "0 min 15 min 30 min 45 min 60 min 75 min 90 min" at bounding box center [728, 174] width 57 height 20
click at [700, 164] on select "0 min 15 min 30 min 45 min 60 min 75 min 90 min" at bounding box center [728, 174] width 57 height 20
click at [724, 179] on select "0 min 15 min 30 min 45 min 60 min 75 min 90 min" at bounding box center [728, 174] width 57 height 20
select select "30"
click at [700, 164] on select "0 min 15 min 30 min 45 min 60 min 75 min 90 min" at bounding box center [728, 174] width 57 height 20
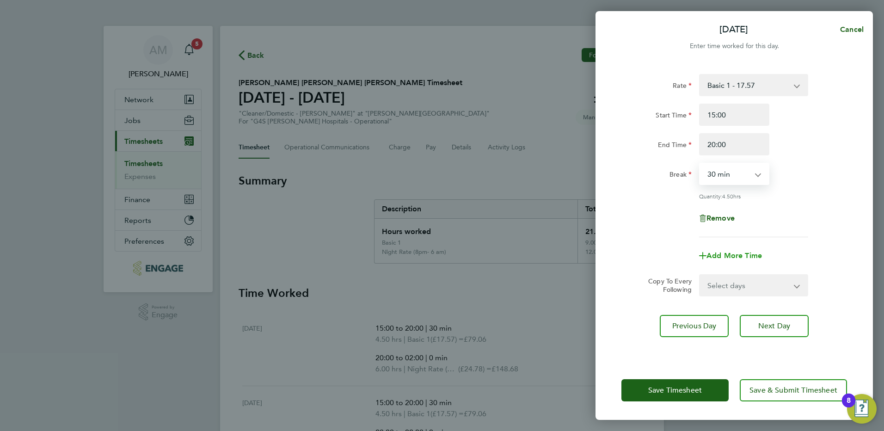
click at [723, 255] on span "Add More Time" at bounding box center [735, 255] width 56 height 9
select select "null"
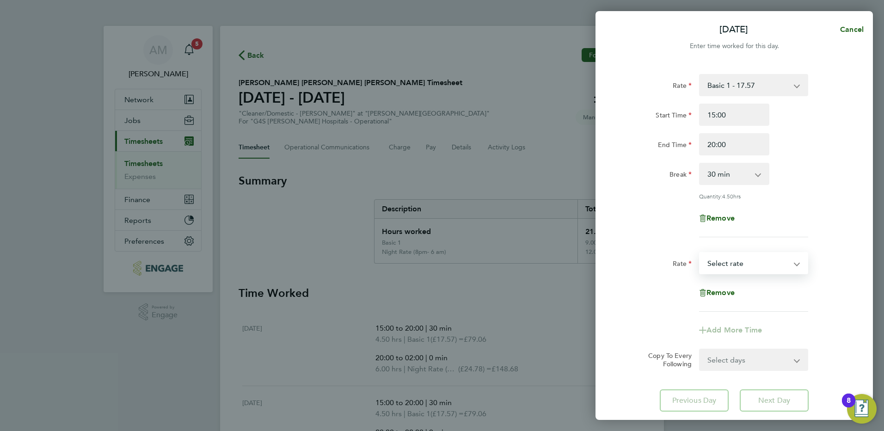
click at [723, 258] on select "Basic 1 - 17.57 Sunday & BH Rate - 32.15 x 1.5 - 26.38 Saturday Rate - 24.78 Ni…" at bounding box center [748, 263] width 96 height 20
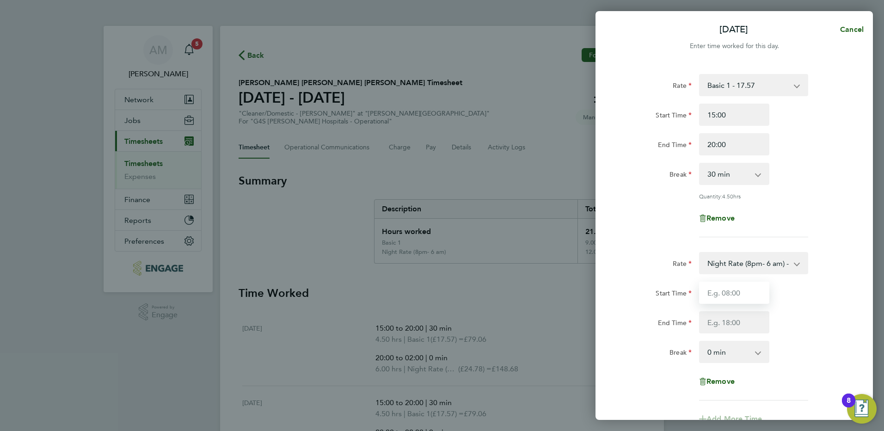
click at [726, 298] on input "Start Time" at bounding box center [734, 293] width 70 height 22
type input "20:00"
type input "23:00"
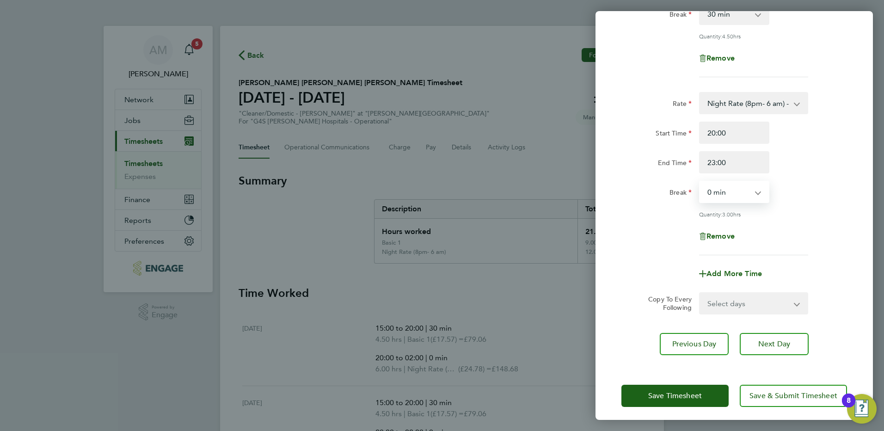
scroll to position [164, 0]
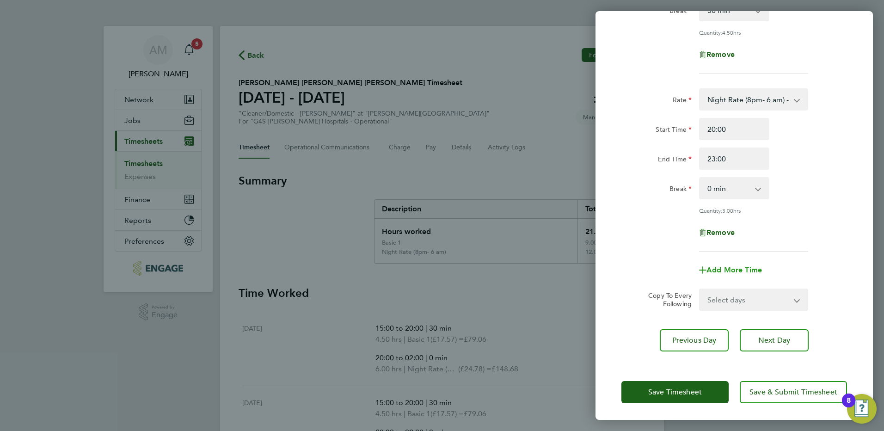
click at [735, 266] on span "Add More Time" at bounding box center [735, 270] width 56 height 9
select select "null"
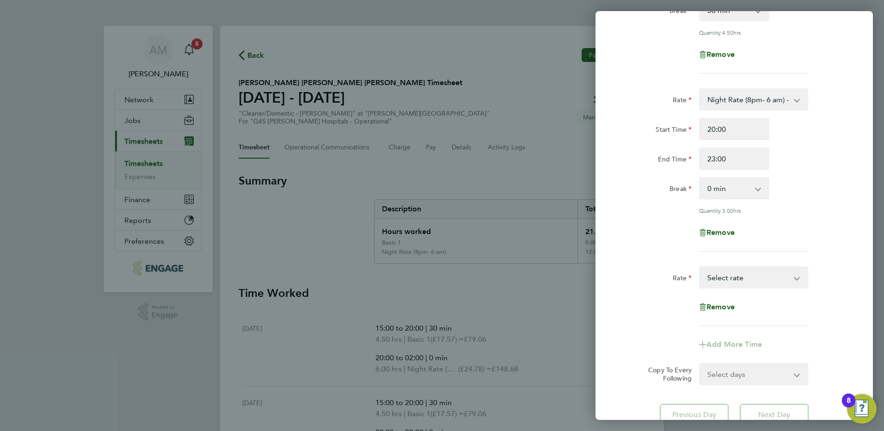
click at [726, 272] on select "Basic 1 - 17.57 Sunday & BH Rate - 32.15 x 1.5 - 26.38 Saturday Rate - 24.78 Ni…" at bounding box center [748, 277] width 96 height 20
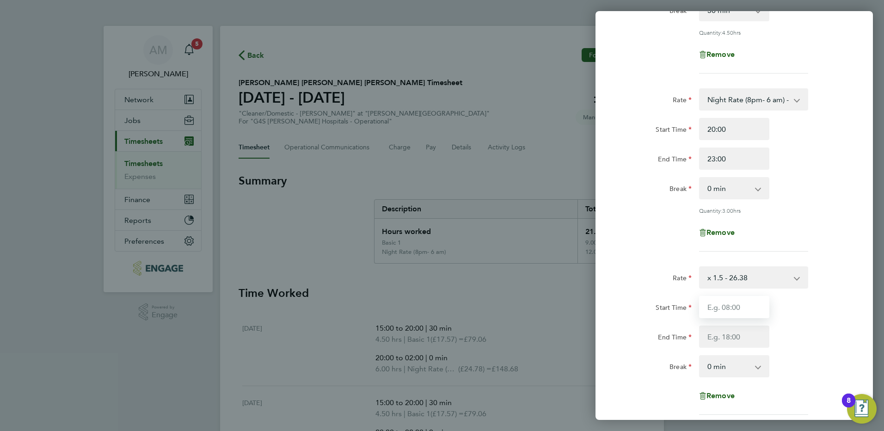
click at [724, 306] on input "Start Time" at bounding box center [734, 307] width 70 height 22
type input "23:00"
type input "00:00"
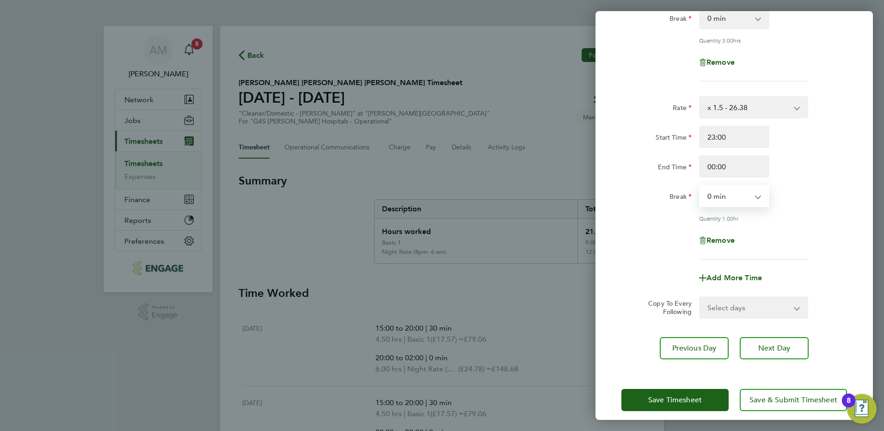
scroll to position [341, 0]
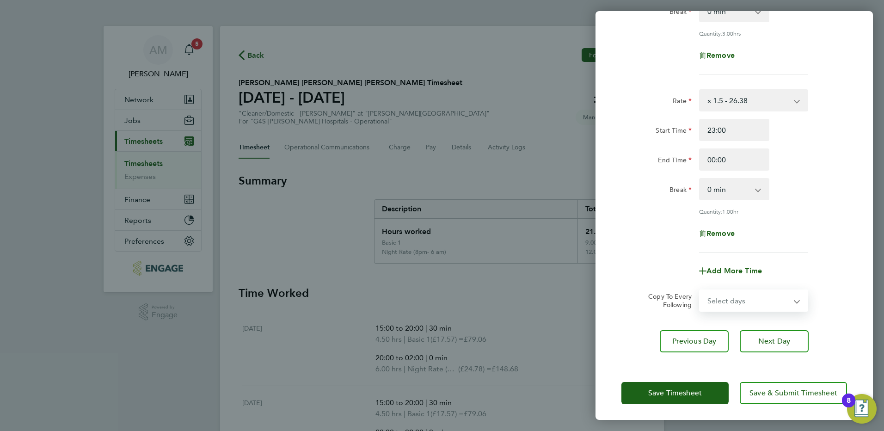
click at [735, 296] on select "Select days Day Weekday (Mon-Fri) Weekend (Sat-Sun) Thursday Friday Saturday Su…" at bounding box center [748, 301] width 97 height 20
select select "THU"
click at [700, 291] on select "Select days Day Weekday (Mon-Fri) Weekend (Sat-Sun) Thursday Friday Saturday Su…" at bounding box center [748, 301] width 97 height 20
select select "2025-09-28"
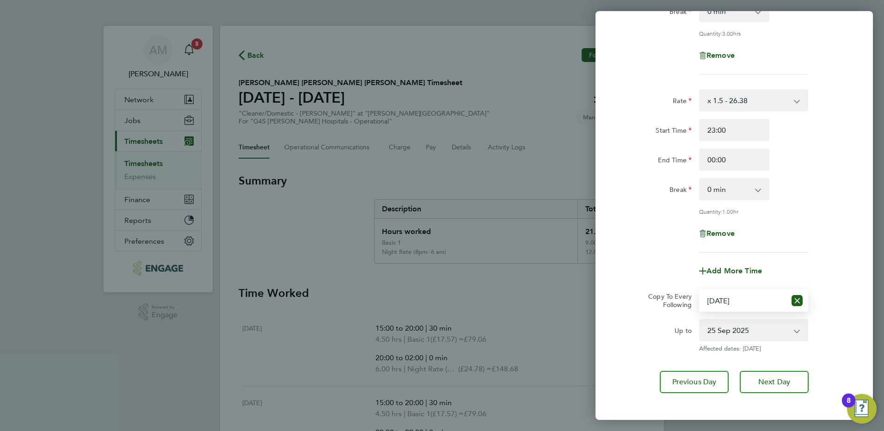
scroll to position [382, 0]
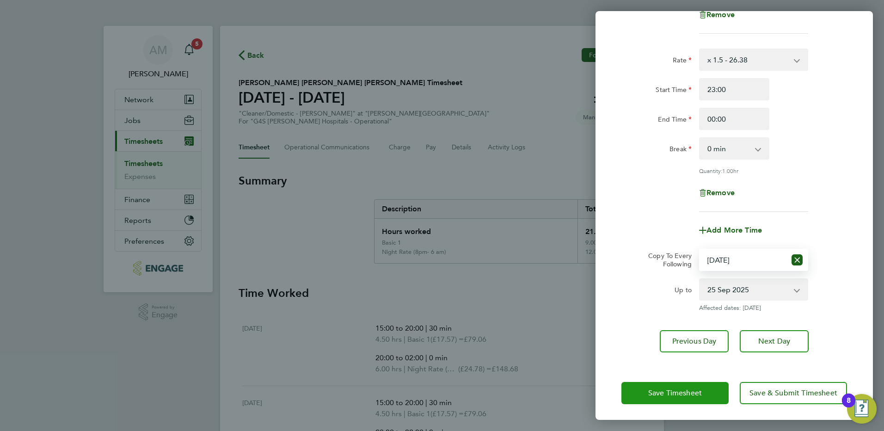
click at [680, 391] on span "Save Timesheet" at bounding box center [676, 393] width 54 height 9
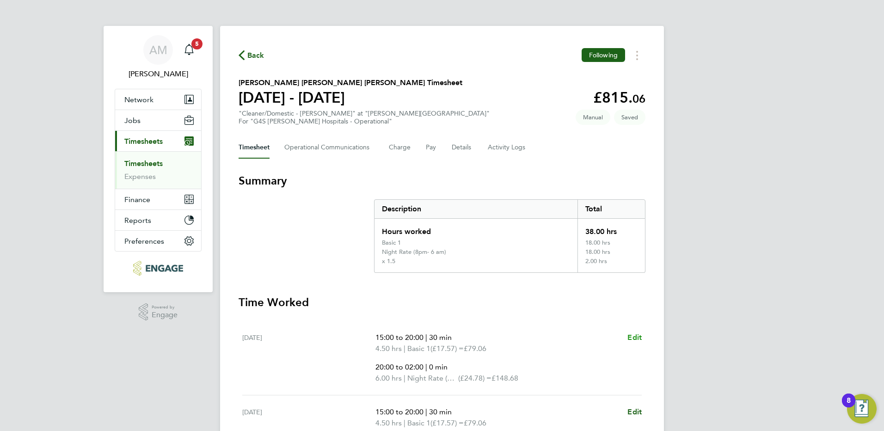
scroll to position [430, 0]
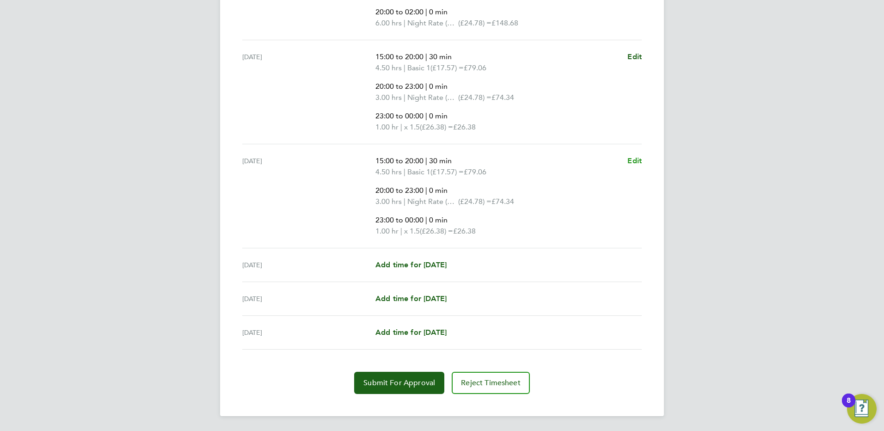
click at [629, 160] on span "Edit" at bounding box center [635, 160] width 14 height 9
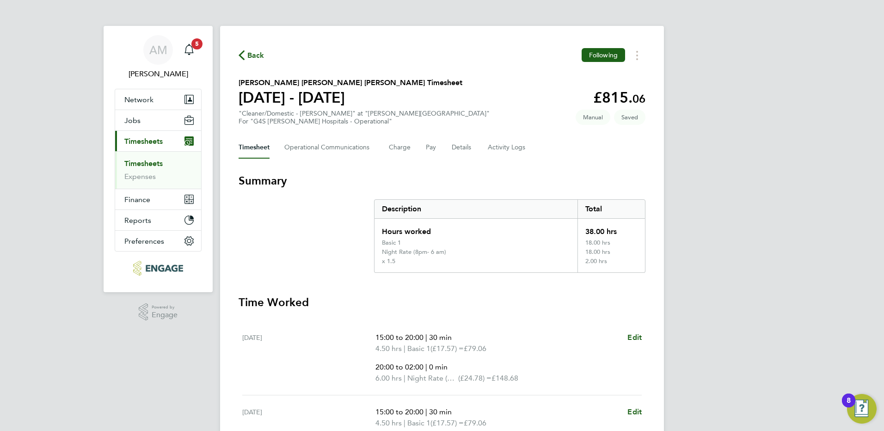
select select "30"
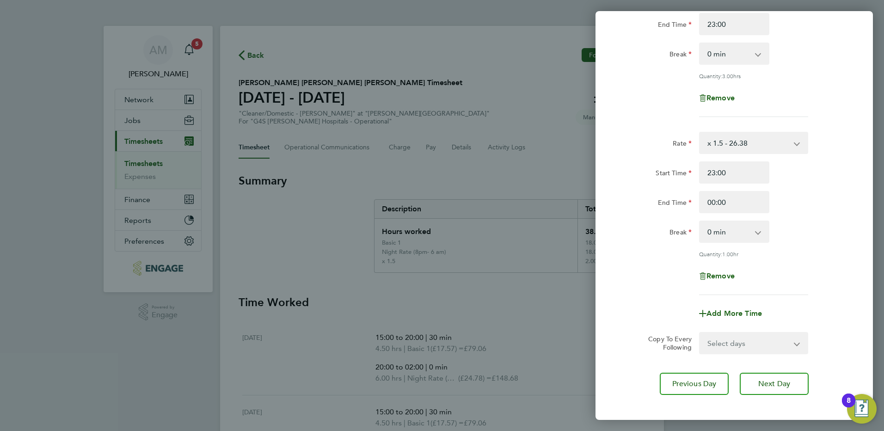
scroll to position [341, 0]
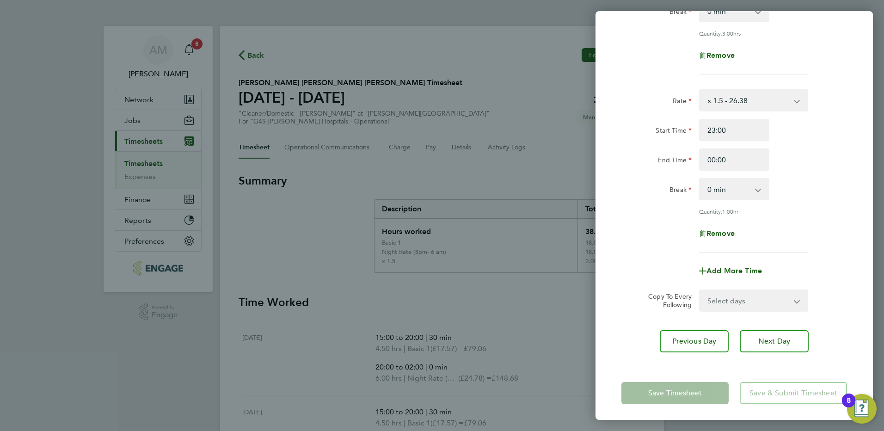
click at [759, 296] on select "Select days Day Weekend (Sat-Sun) Friday Saturday Sunday" at bounding box center [748, 301] width 97 height 20
select select "FRI"
click at [700, 291] on select "Select days Day Weekend (Sat-Sun) Friday Saturday Sunday" at bounding box center [748, 301] width 97 height 20
select select "2025-09-28"
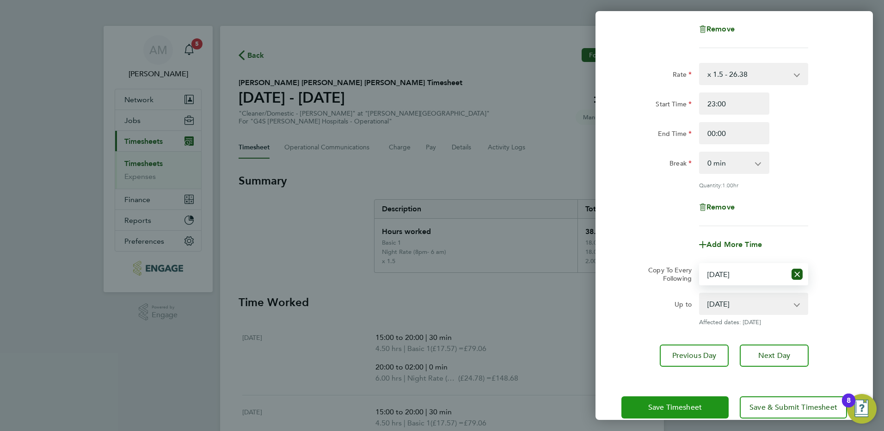
scroll to position [382, 0]
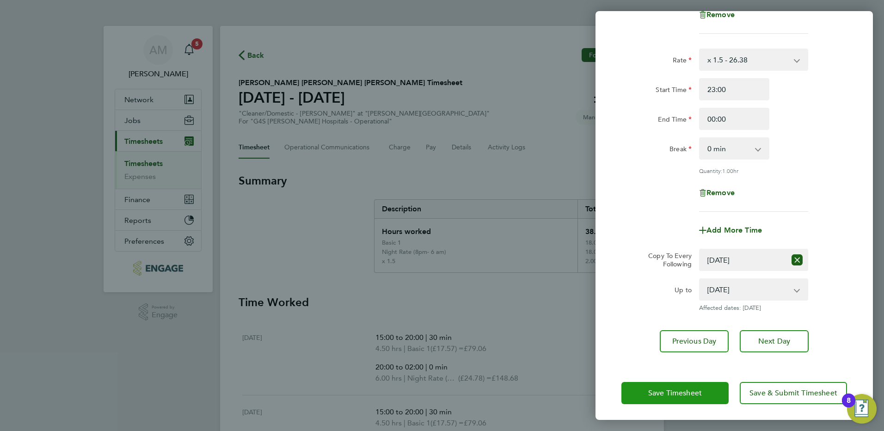
click at [689, 389] on span "Save Timesheet" at bounding box center [676, 393] width 54 height 9
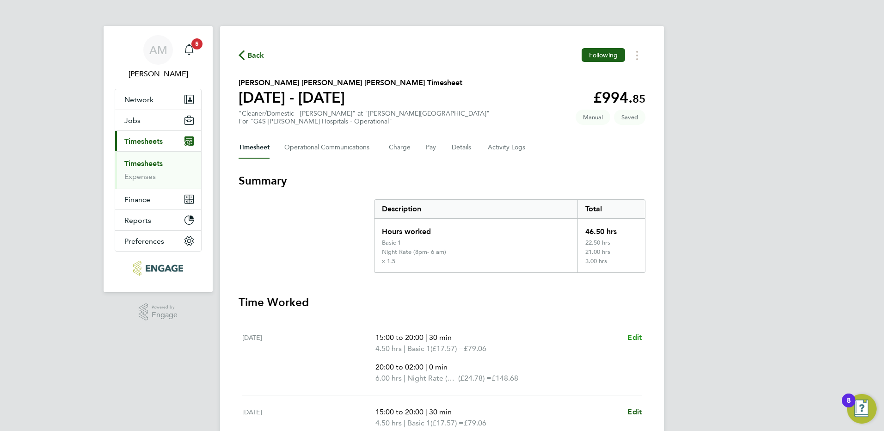
click at [632, 337] on span "Edit" at bounding box center [635, 337] width 14 height 9
select select "30"
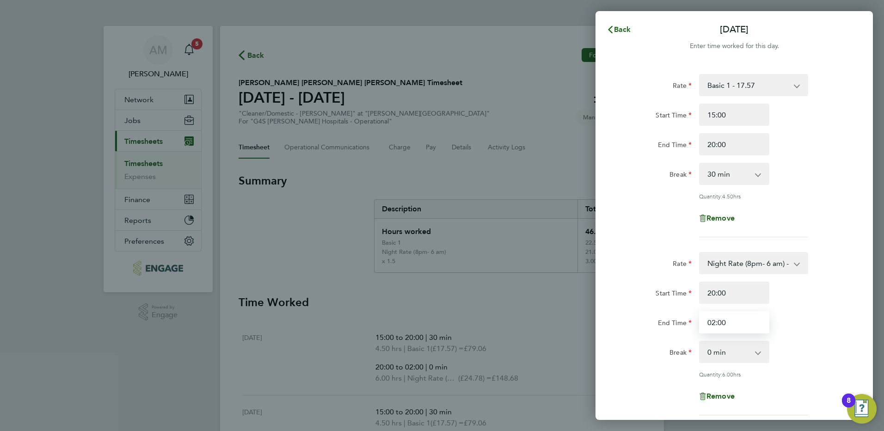
drag, startPoint x: 743, startPoint y: 322, endPoint x: 688, endPoint y: 320, distance: 55.1
click at [688, 320] on div "End Time 02:00" at bounding box center [734, 322] width 233 height 22
type input "23:00"
click at [793, 328] on div "End Time 23:00" at bounding box center [734, 322] width 233 height 22
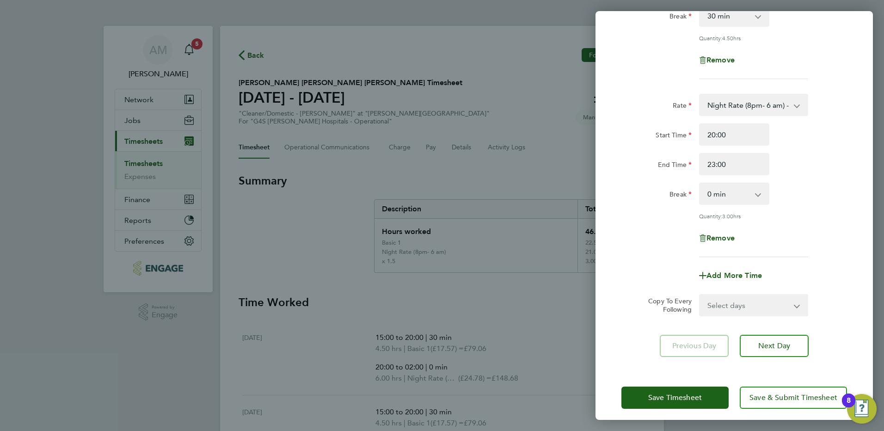
scroll to position [164, 0]
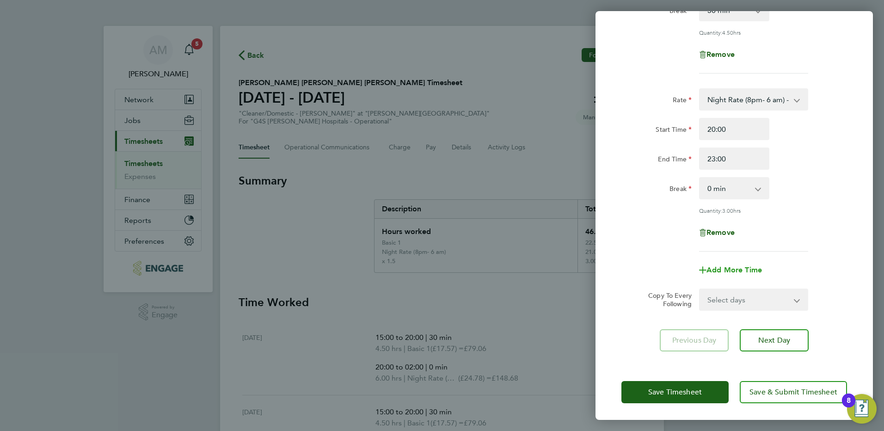
click at [743, 268] on span "Add More Time" at bounding box center [735, 270] width 56 height 9
select select "null"
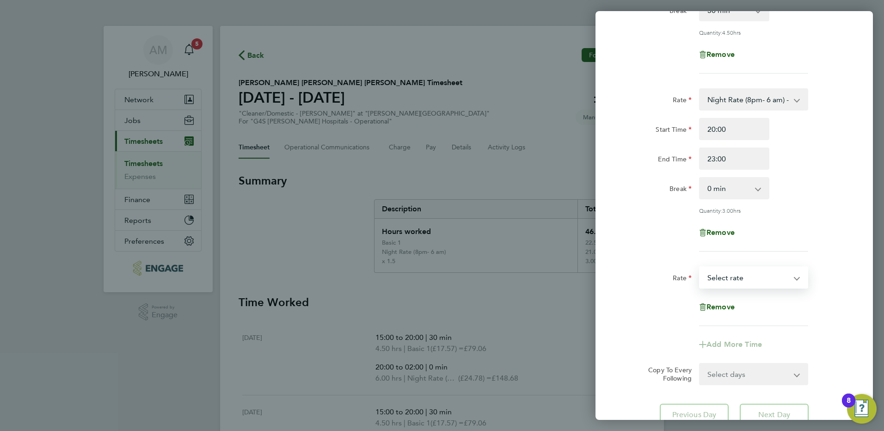
click at [736, 270] on select "Basic 1 - 17.57 Sunday & BH Rate - 32.15 x 1.5 - 26.38 Saturday Rate - 24.78 Ni…" at bounding box center [748, 277] width 96 height 20
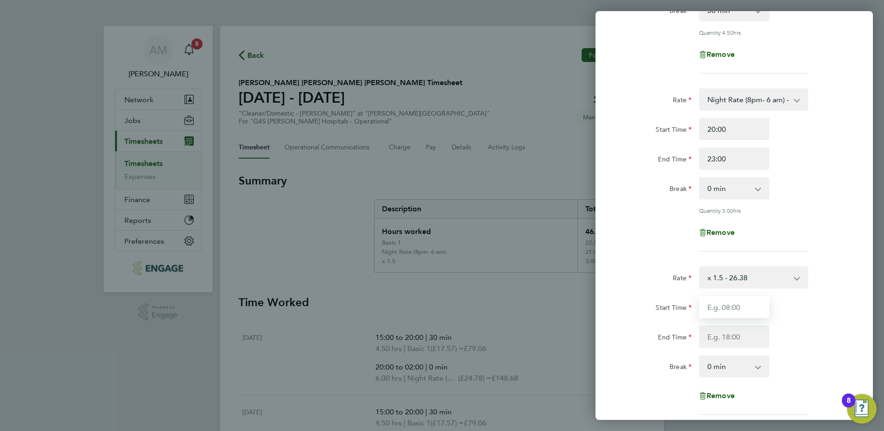
click at [731, 305] on input "Start Time" at bounding box center [734, 307] width 70 height 22
type input "23:00"
type input "02:00"
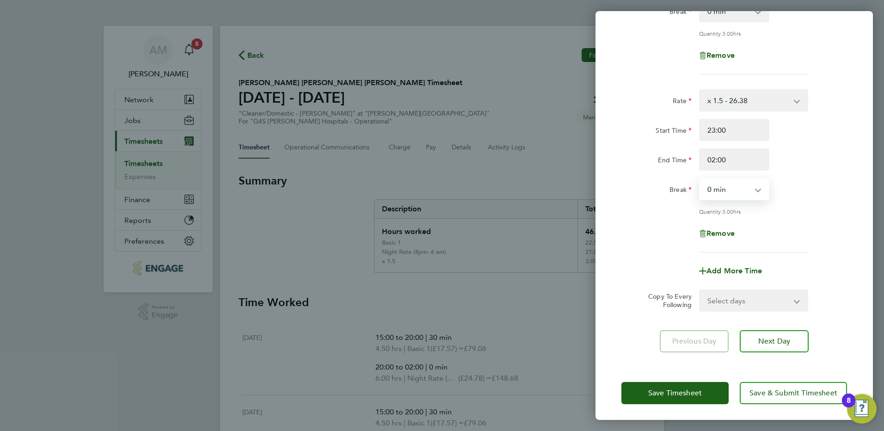
click at [773, 298] on select "Select days Day Weekday (Mon-Fri) Weekend (Sat-Sun) Tuesday Wednesday Thursday …" at bounding box center [748, 301] width 97 height 20
select select "TUE"
click at [700, 291] on select "Select days Day Weekday (Mon-Fri) Weekend (Sat-Sun) Tuesday Wednesday Thursday …" at bounding box center [748, 301] width 97 height 20
select select "2025-09-28"
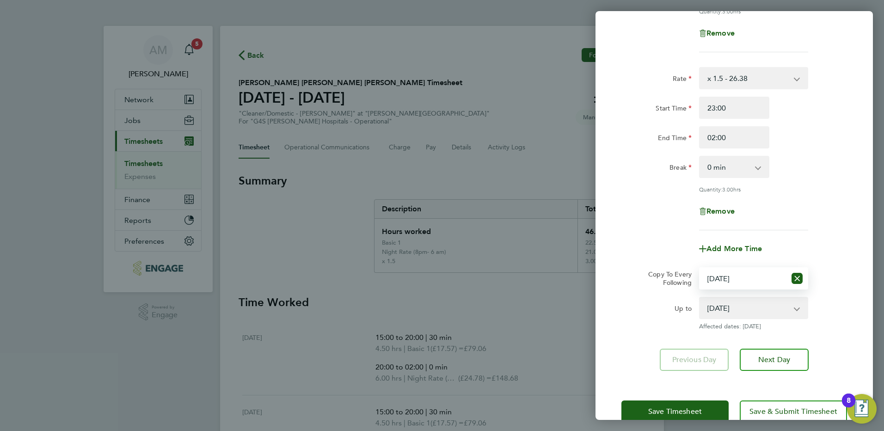
scroll to position [382, 0]
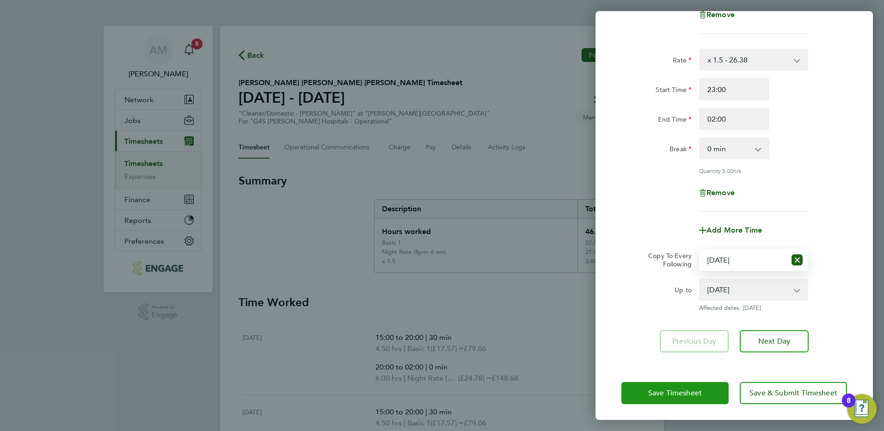
click at [669, 392] on span "Save Timesheet" at bounding box center [676, 393] width 54 height 9
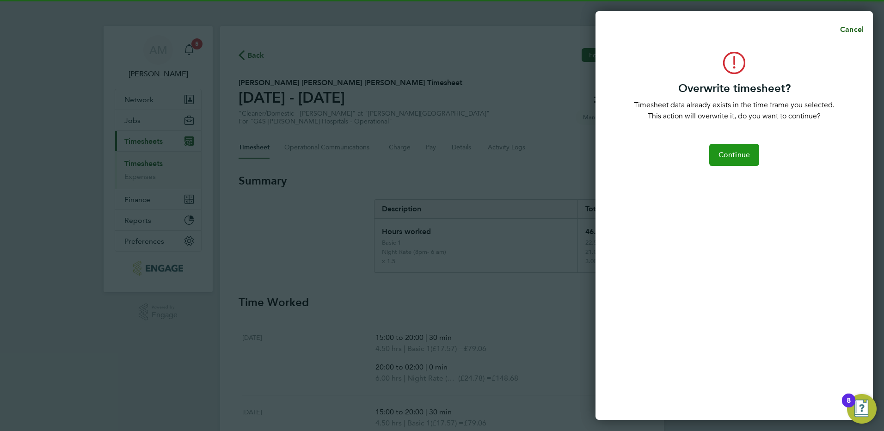
click at [735, 156] on span "Continue" at bounding box center [734, 154] width 31 height 9
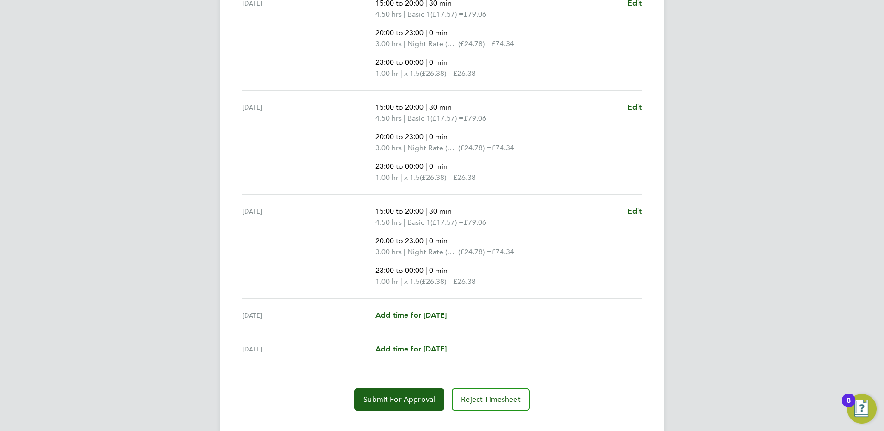
scroll to position [559, 0]
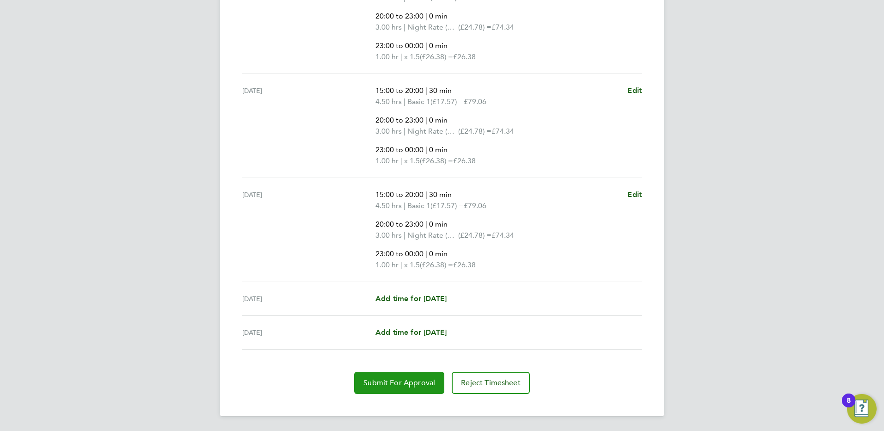
click at [413, 382] on span "Submit For Approval" at bounding box center [400, 382] width 72 height 9
